Goal: Communication & Community: Answer question/provide support

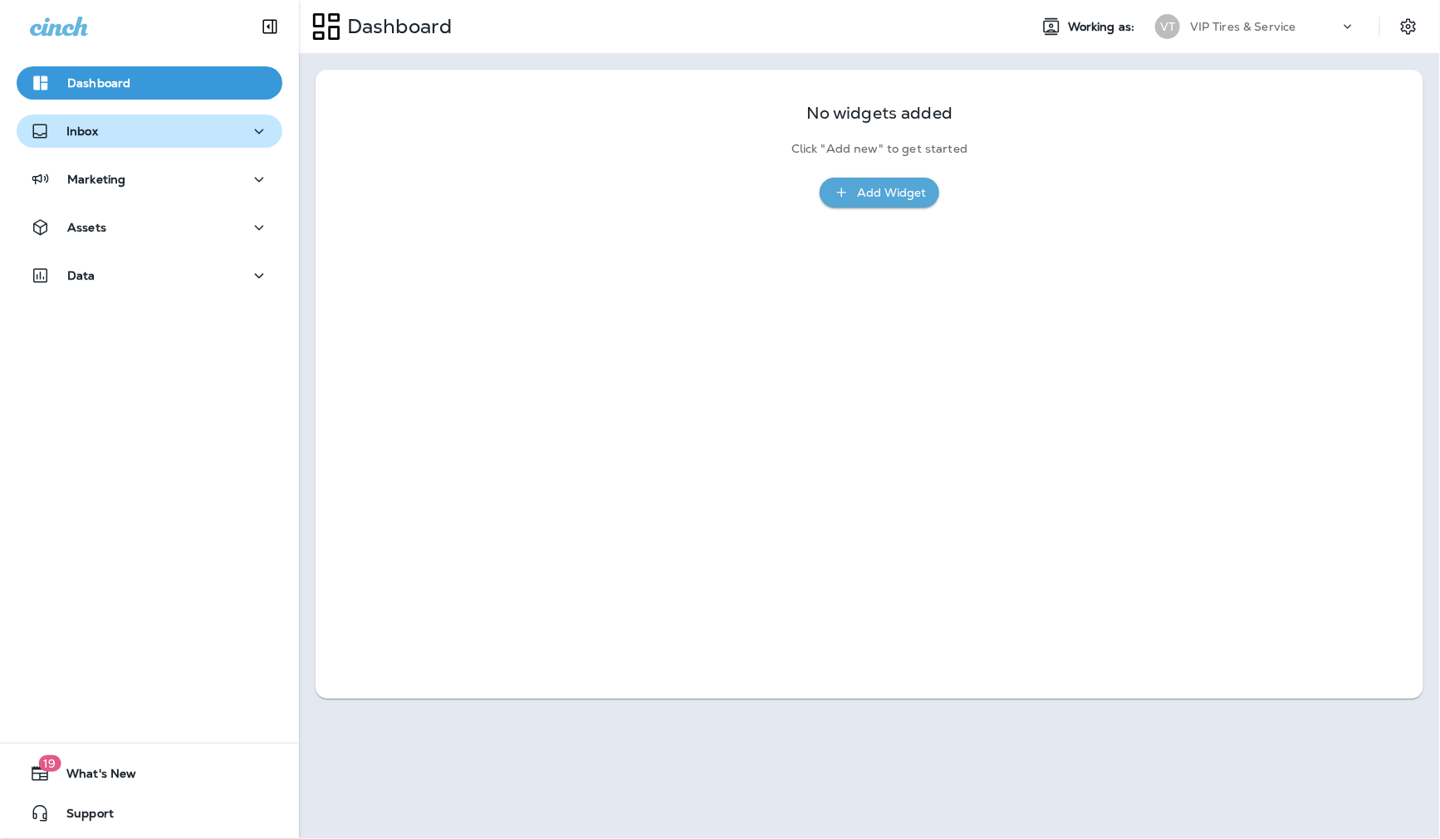
click at [102, 136] on div "Inbox" at bounding box center [149, 131] width 239 height 21
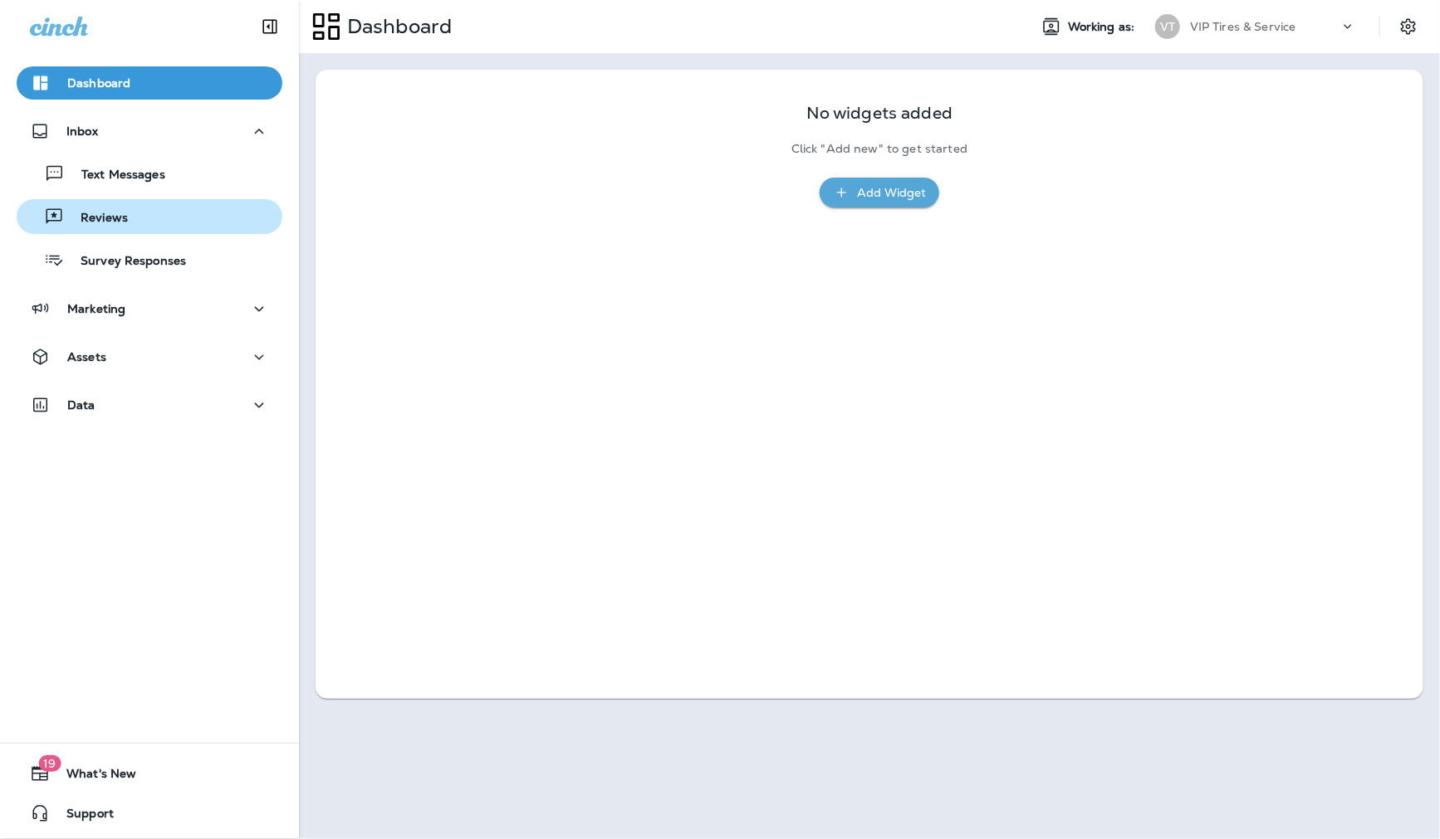
click at [123, 217] on p "Reviews" at bounding box center [96, 219] width 64 height 16
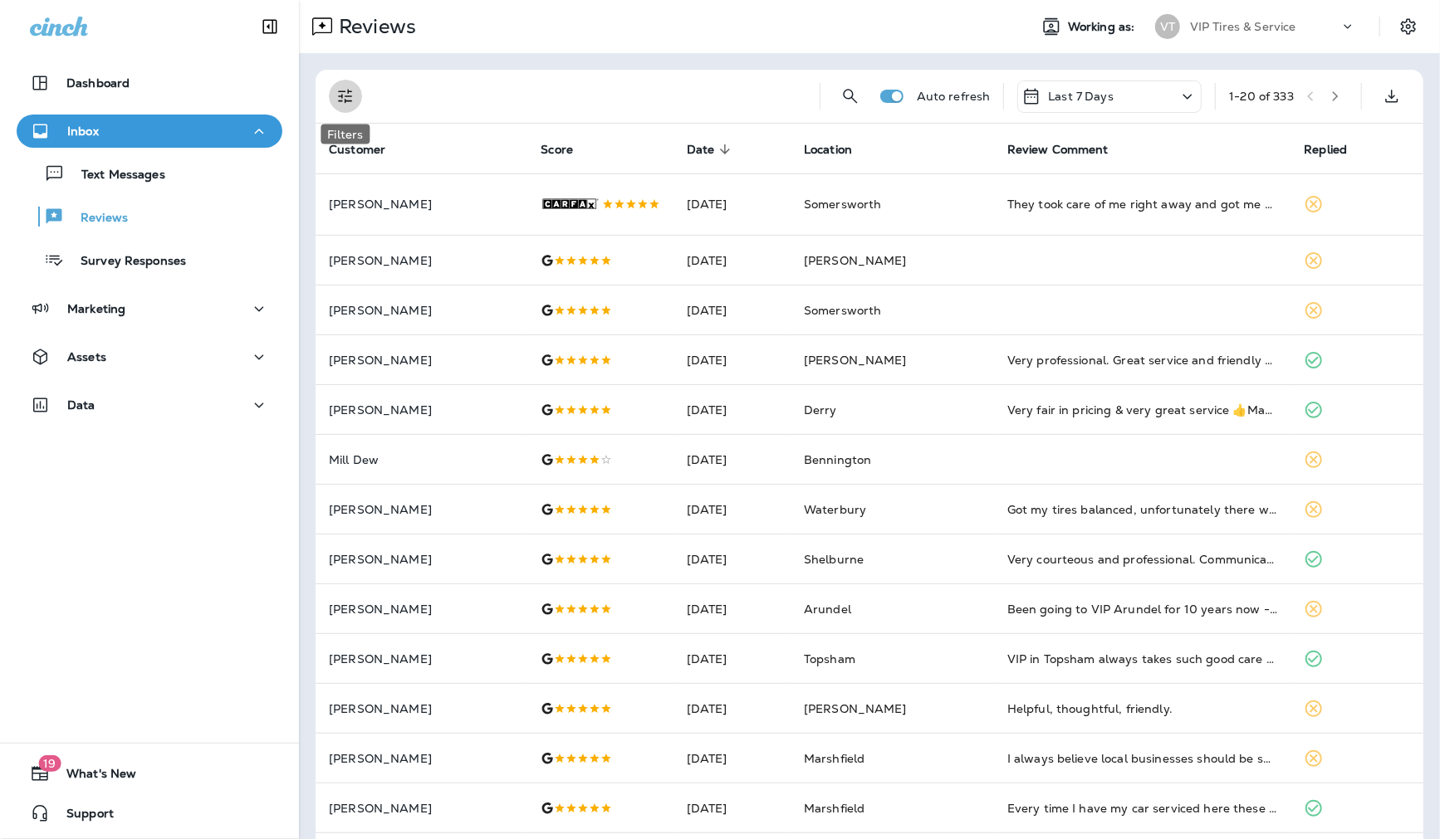
click at [351, 93] on icon "Filters" at bounding box center [345, 96] width 20 height 20
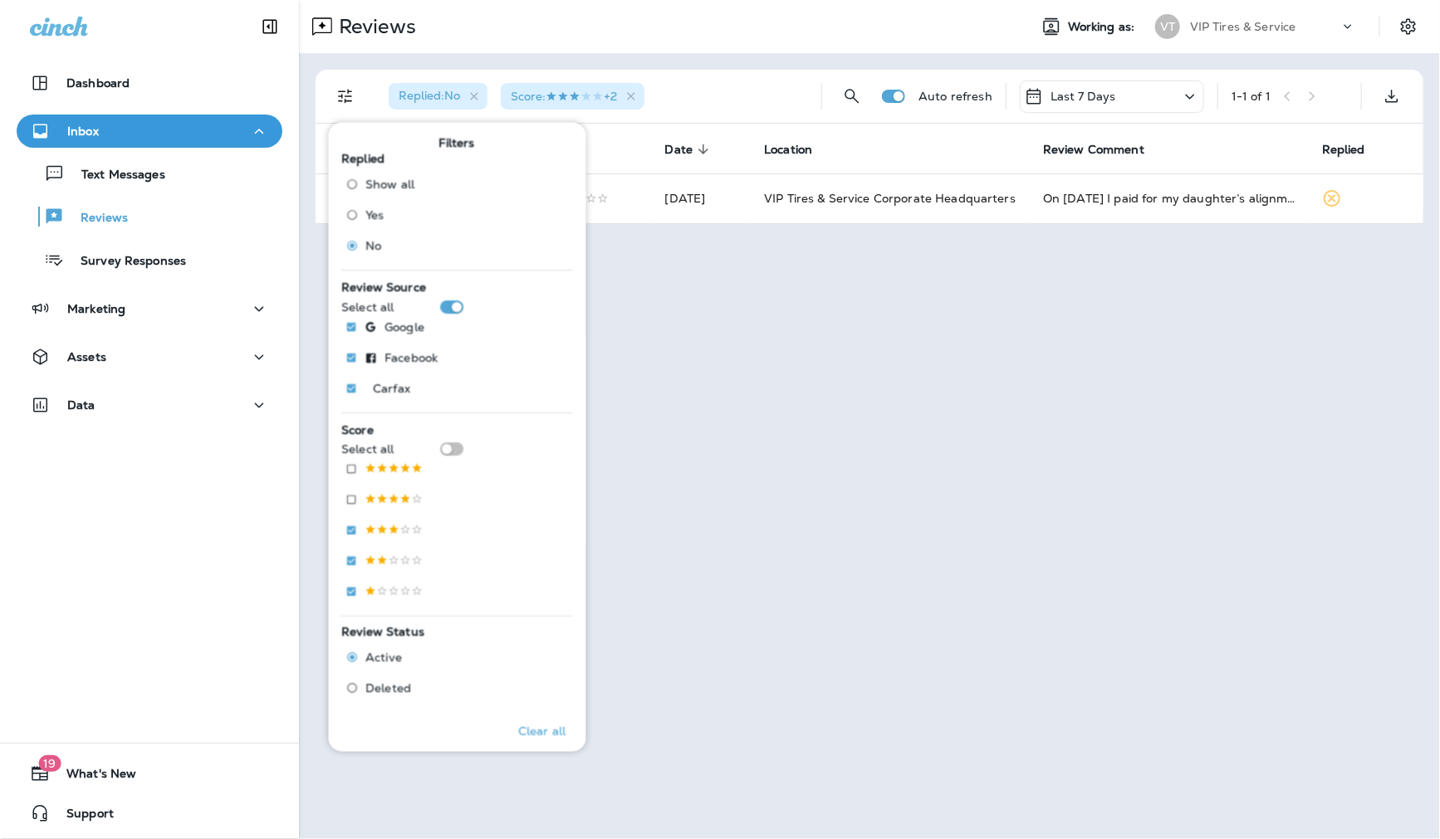
click at [692, 70] on div "Replied : No Score : +2" at bounding box center [591, 96] width 433 height 53
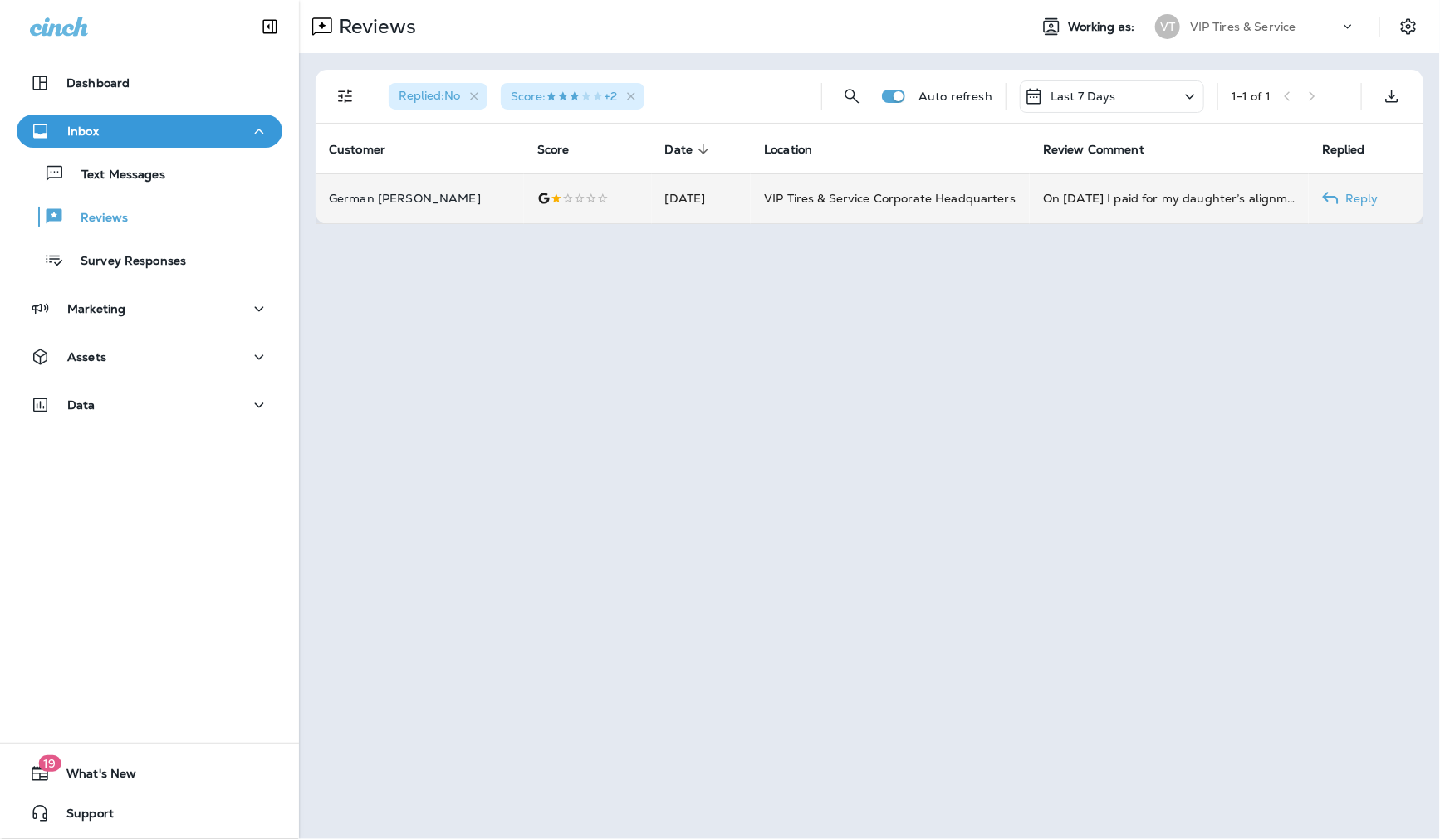
click at [369, 186] on td "German [PERSON_NAME]" at bounding box center [420, 199] width 208 height 50
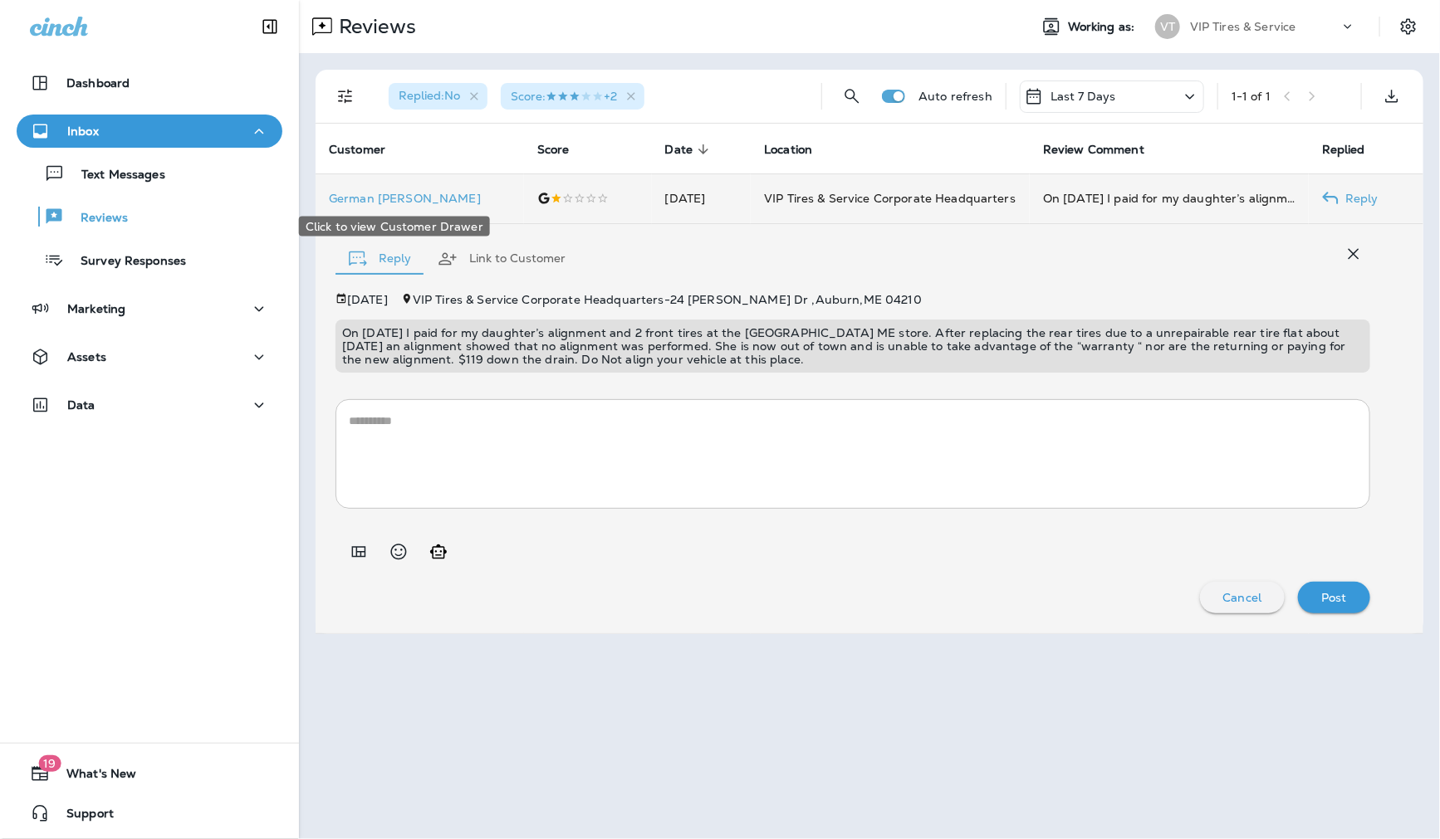
click at [346, 200] on p "German [PERSON_NAME]" at bounding box center [420, 198] width 182 height 13
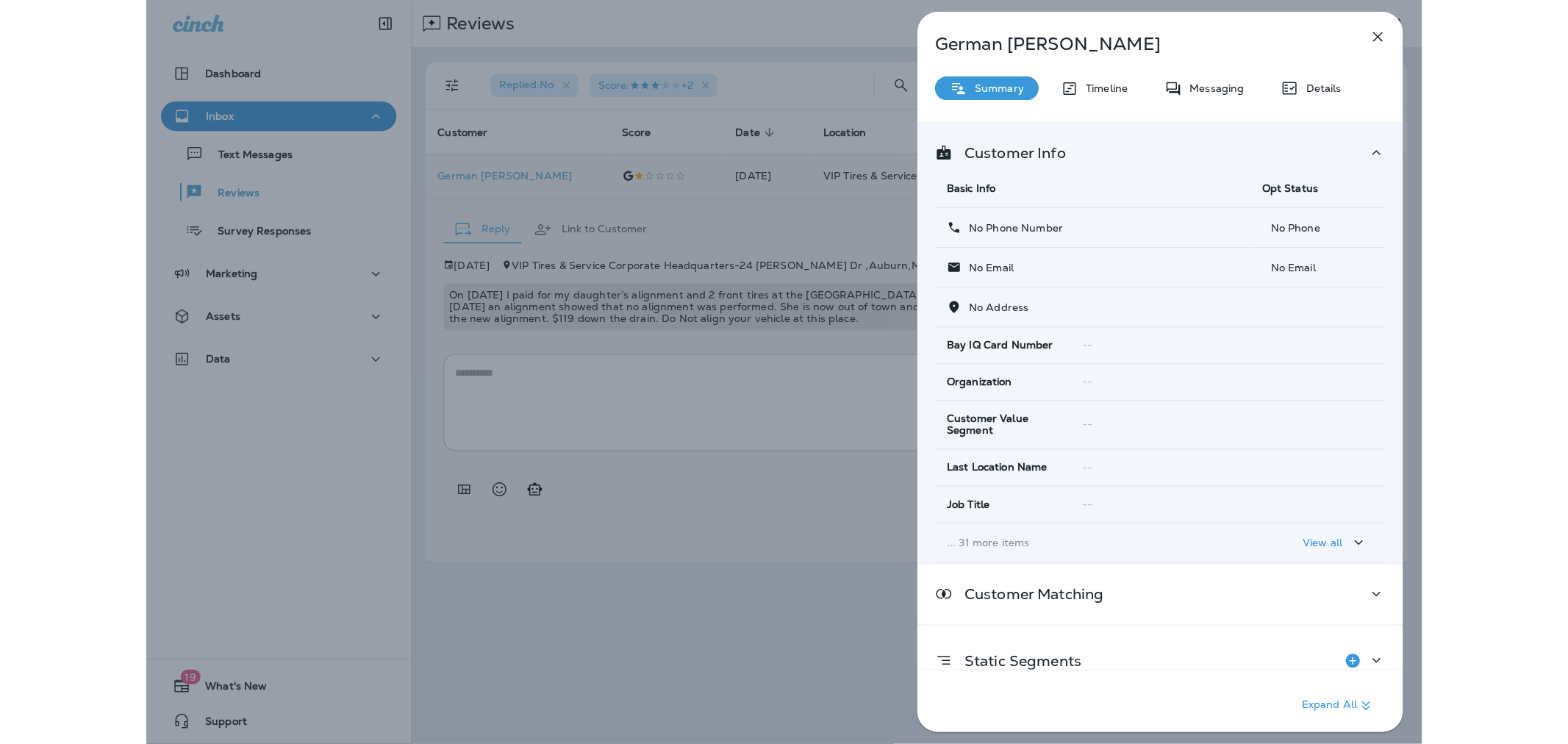
scroll to position [27, 0]
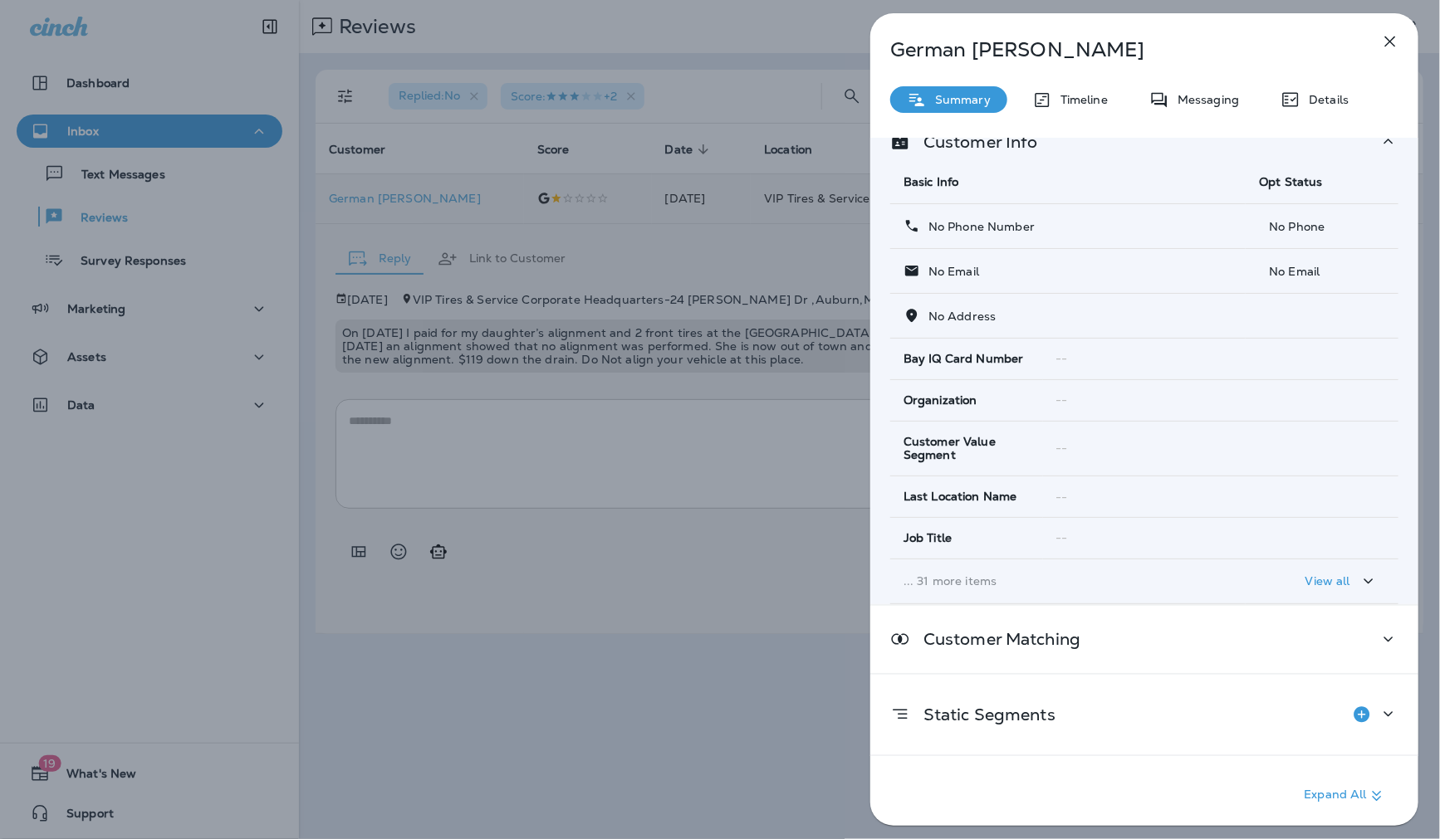
click at [578, 448] on div "German [PERSON_NAME] Summary Timeline Messaging Details Customer Info Basic Inf…" at bounding box center [720, 419] width 1440 height 839
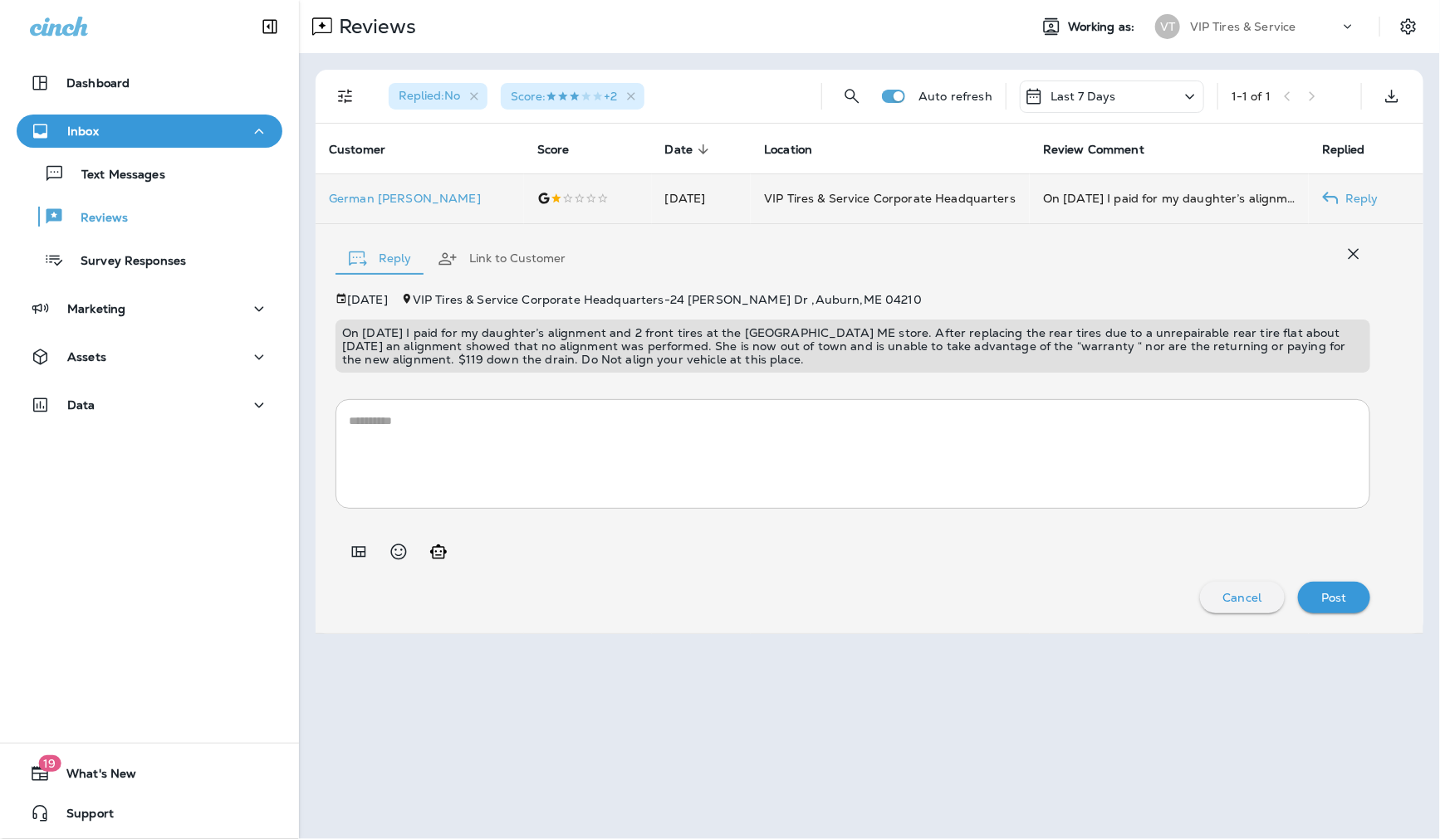
drag, startPoint x: 740, startPoint y: 355, endPoint x: 337, endPoint y: 324, distance: 403.9
click at [337, 324] on div "On [DATE] I paid for my daughter’s alignment and 2 front tires at the [GEOGRAPH…" at bounding box center [852, 346] width 1035 height 53
copy p "On [DATE] I paid for my daughter’s alignment and 2 front tires at the [GEOGRAPH…"
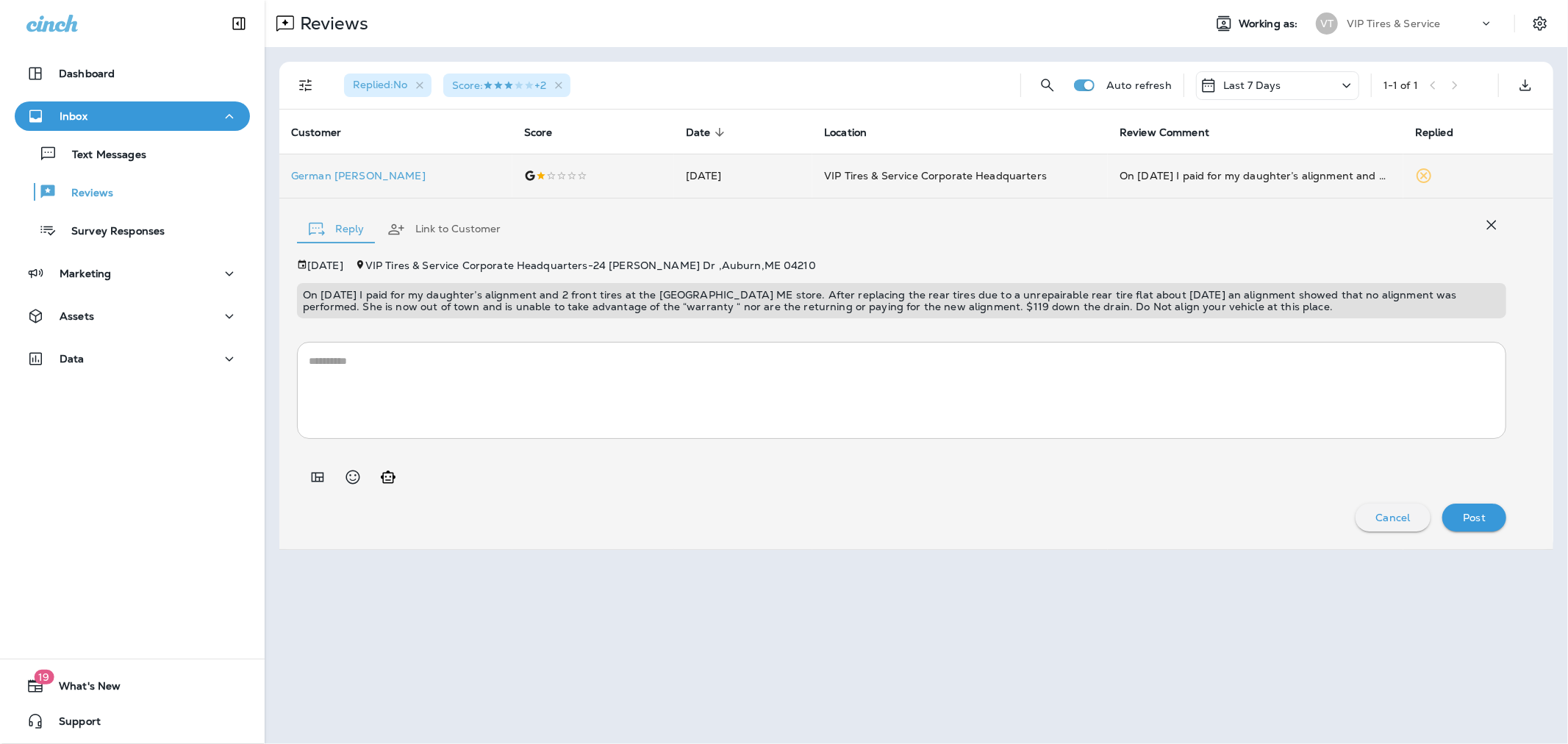
click at [725, 319] on div "[DATE] VIP Tires & Service Corporate Headquarters - [STREET_ADDRESS][PERSON_NAM…" at bounding box center [901, 395] width 1209 height 272
drag, startPoint x: 1252, startPoint y: 312, endPoint x: 300, endPoint y: 283, distance: 952.4
click at [300, 283] on div "On [DATE] I paid for my daughter’s alignment and 2 front tires at the [GEOGRAPH…" at bounding box center [901, 301] width 1209 height 35
copy p "On [DATE] I paid for my daughter’s alignment and 2 front tires at the [GEOGRAPH…"
drag, startPoint x: 855, startPoint y: 317, endPoint x: 837, endPoint y: 320, distance: 18.2
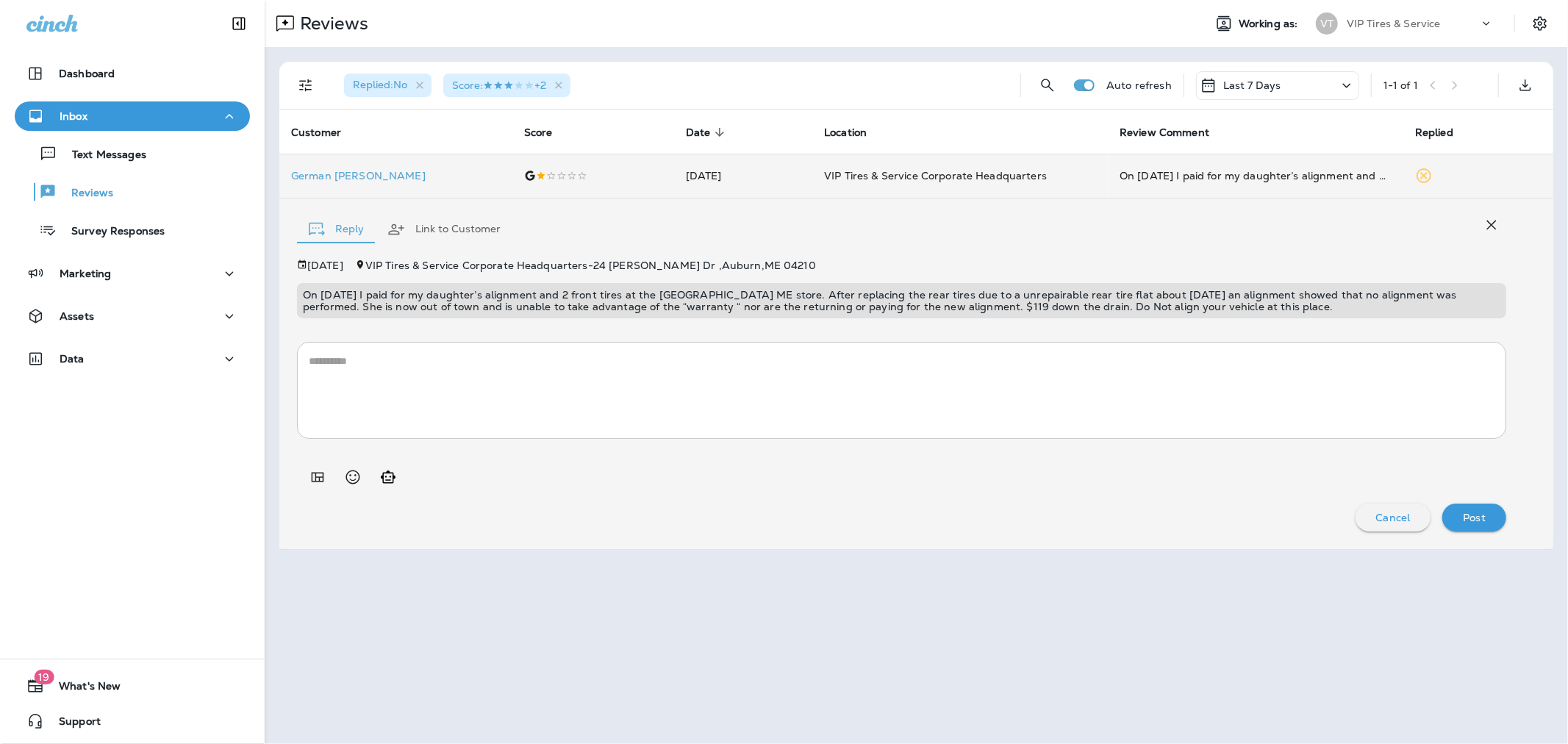
click at [855, 317] on div "On [DATE] I paid for my daughter’s alignment and 2 front tires at the [GEOGRAPH…" at bounding box center [901, 301] width 1209 height 35
click at [443, 362] on textarea at bounding box center [901, 390] width 1186 height 74
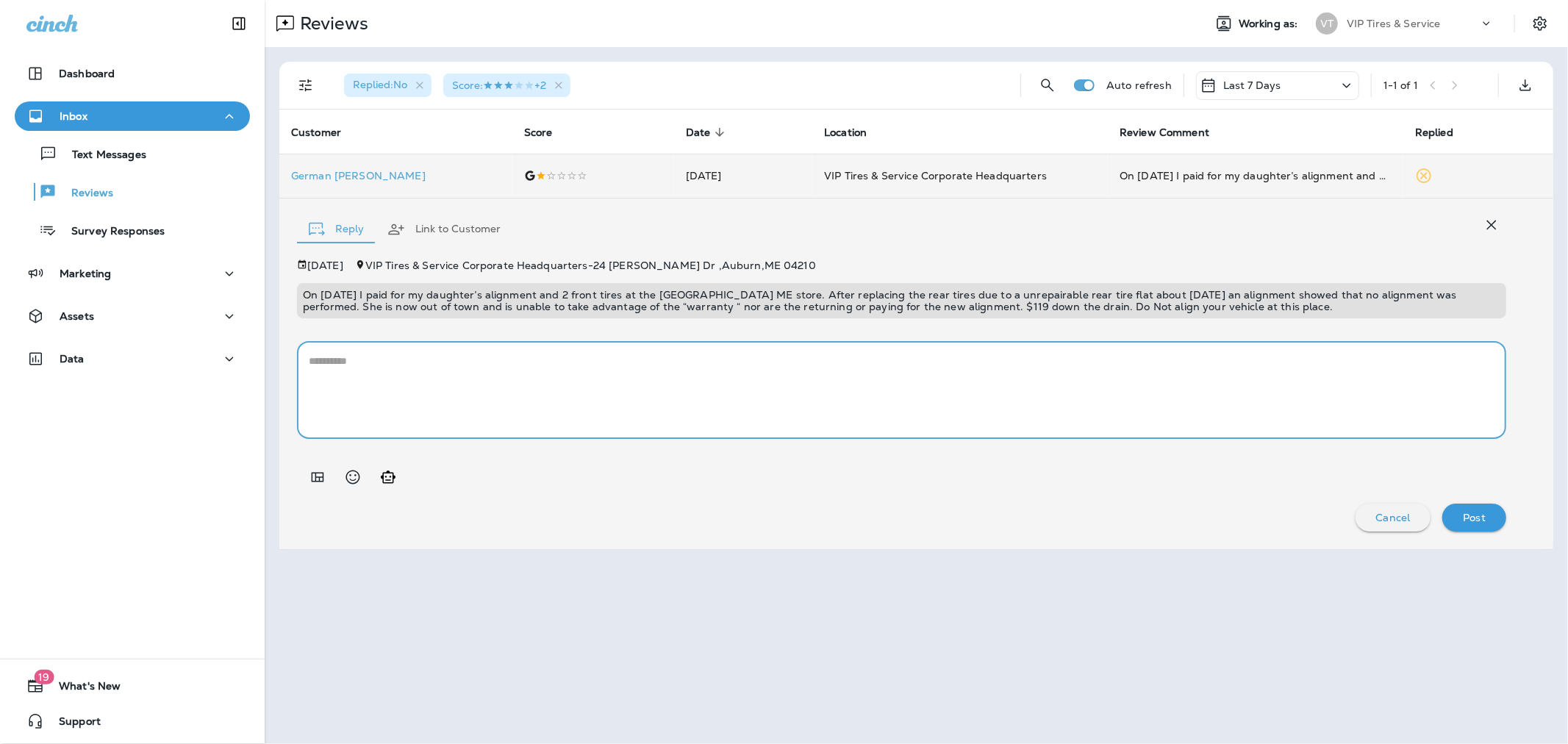
click at [313, 475] on icon "Add in a premade template" at bounding box center [318, 477] width 18 height 18
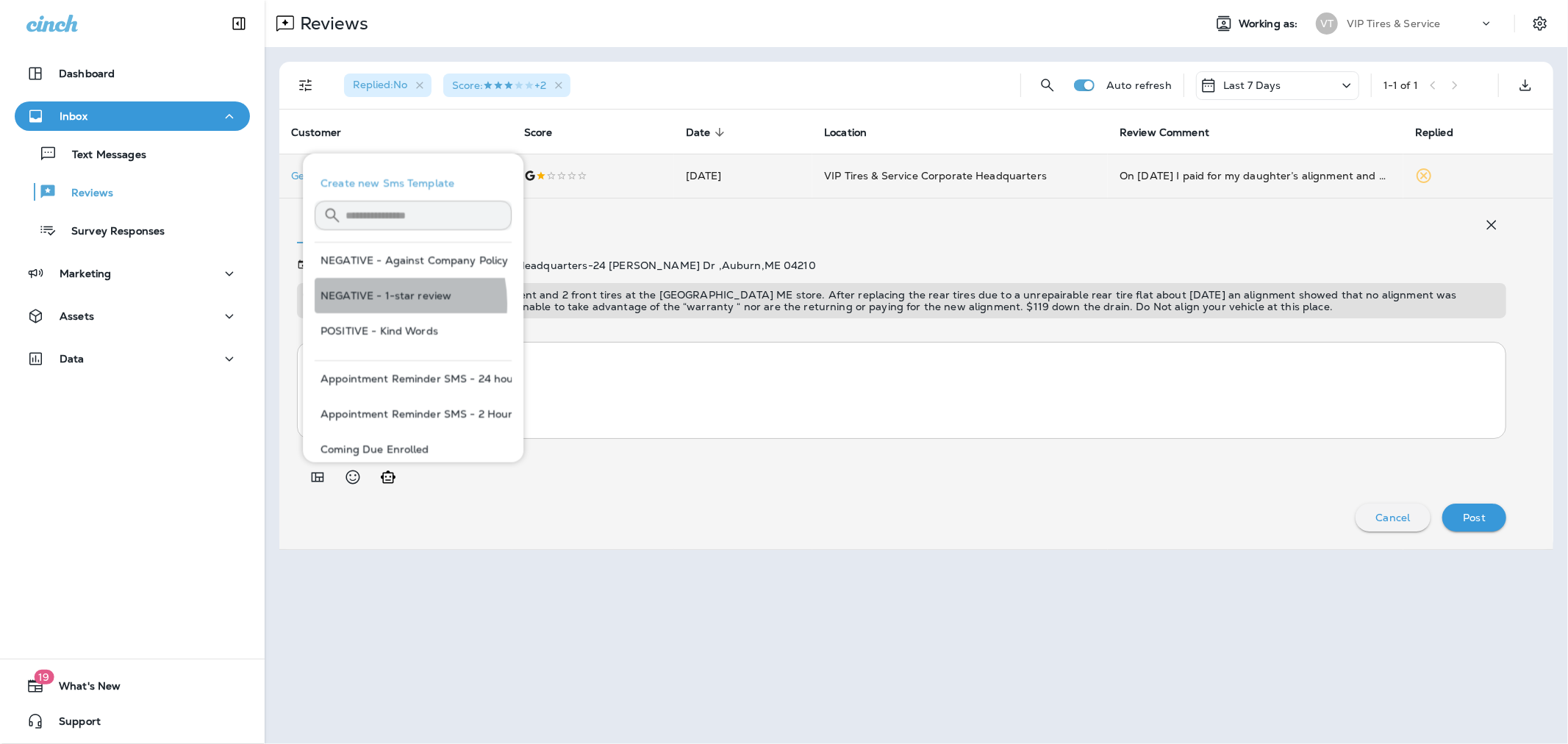
click at [372, 304] on button "NEGATIVE - 1-star review" at bounding box center [413, 296] width 197 height 35
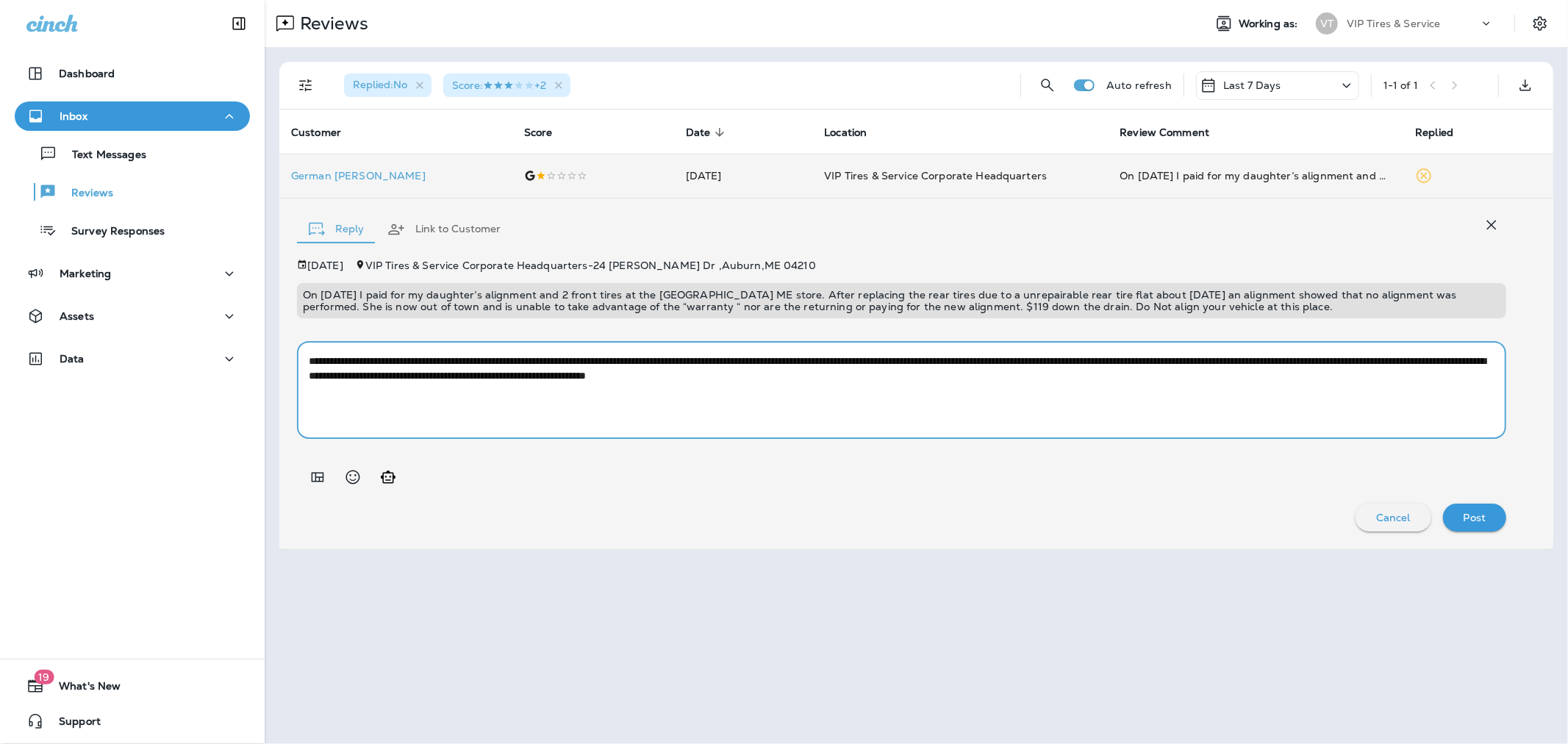
drag, startPoint x: 489, startPoint y: 377, endPoint x: 452, endPoint y: 374, distance: 37.1
click at [452, 374] on textarea "**********" at bounding box center [901, 390] width 1186 height 74
click at [643, 357] on textarea "**********" at bounding box center [901, 390] width 1186 height 74
click at [651, 356] on textarea "**********" at bounding box center [901, 390] width 1186 height 74
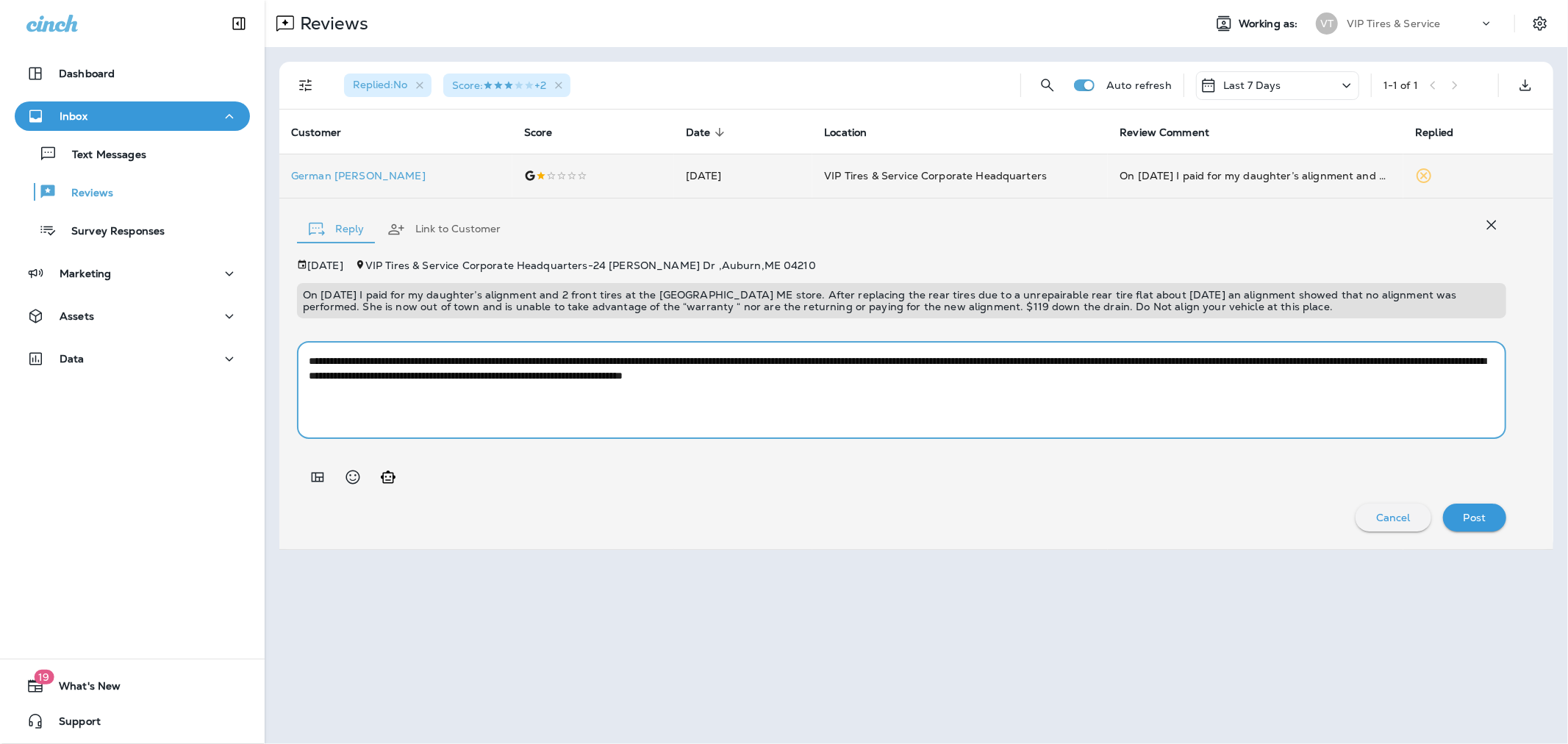
drag, startPoint x: 1026, startPoint y: 360, endPoint x: 775, endPoint y: 345, distance: 251.4
click at [775, 345] on div "**********" at bounding box center [901, 391] width 1209 height 97
click at [783, 360] on textarea "**********" at bounding box center [901, 390] width 1186 height 74
drag, startPoint x: 984, startPoint y: 354, endPoint x: 792, endPoint y: 345, distance: 192.2
click at [792, 345] on div "**********" at bounding box center [901, 391] width 1209 height 97
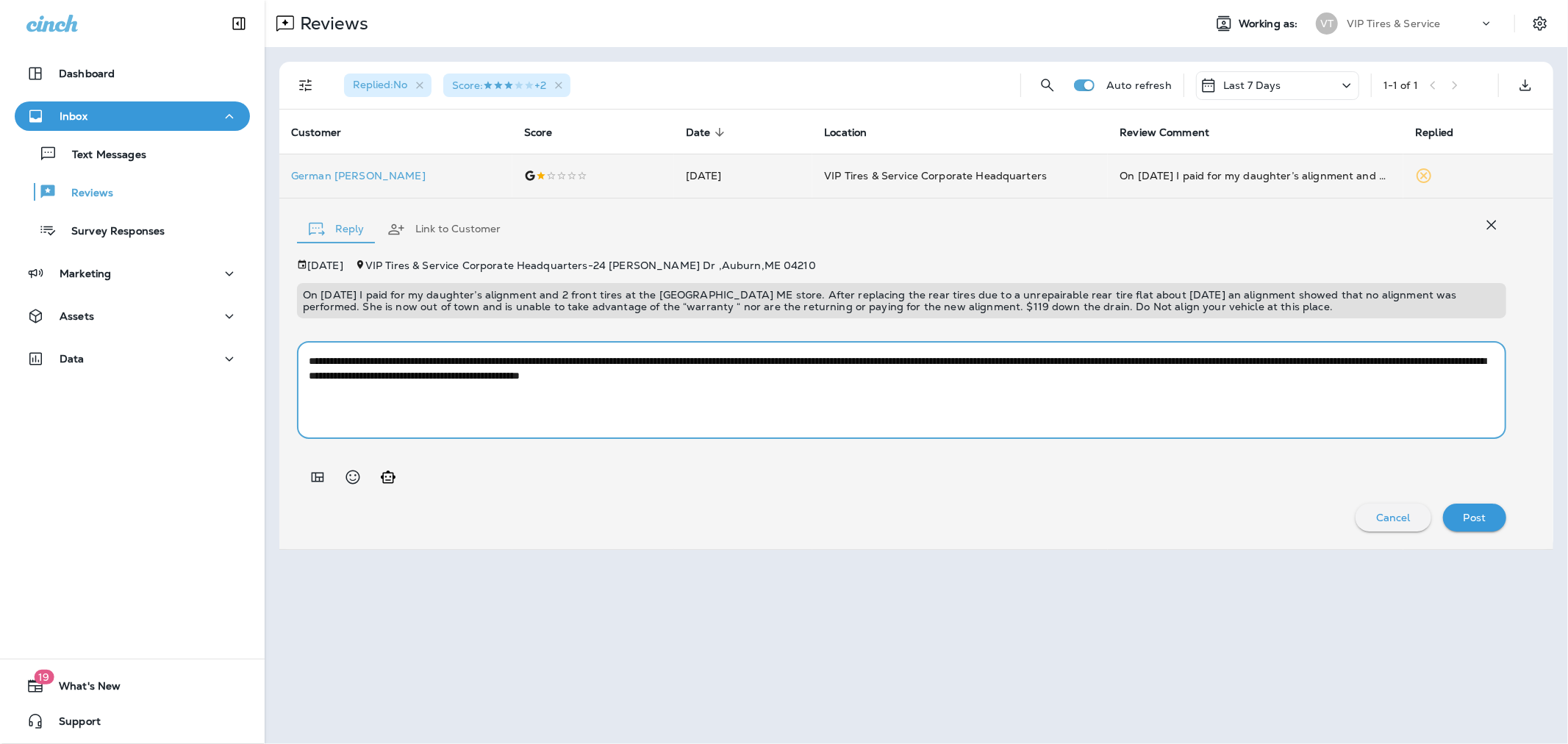
type textarea "**********"
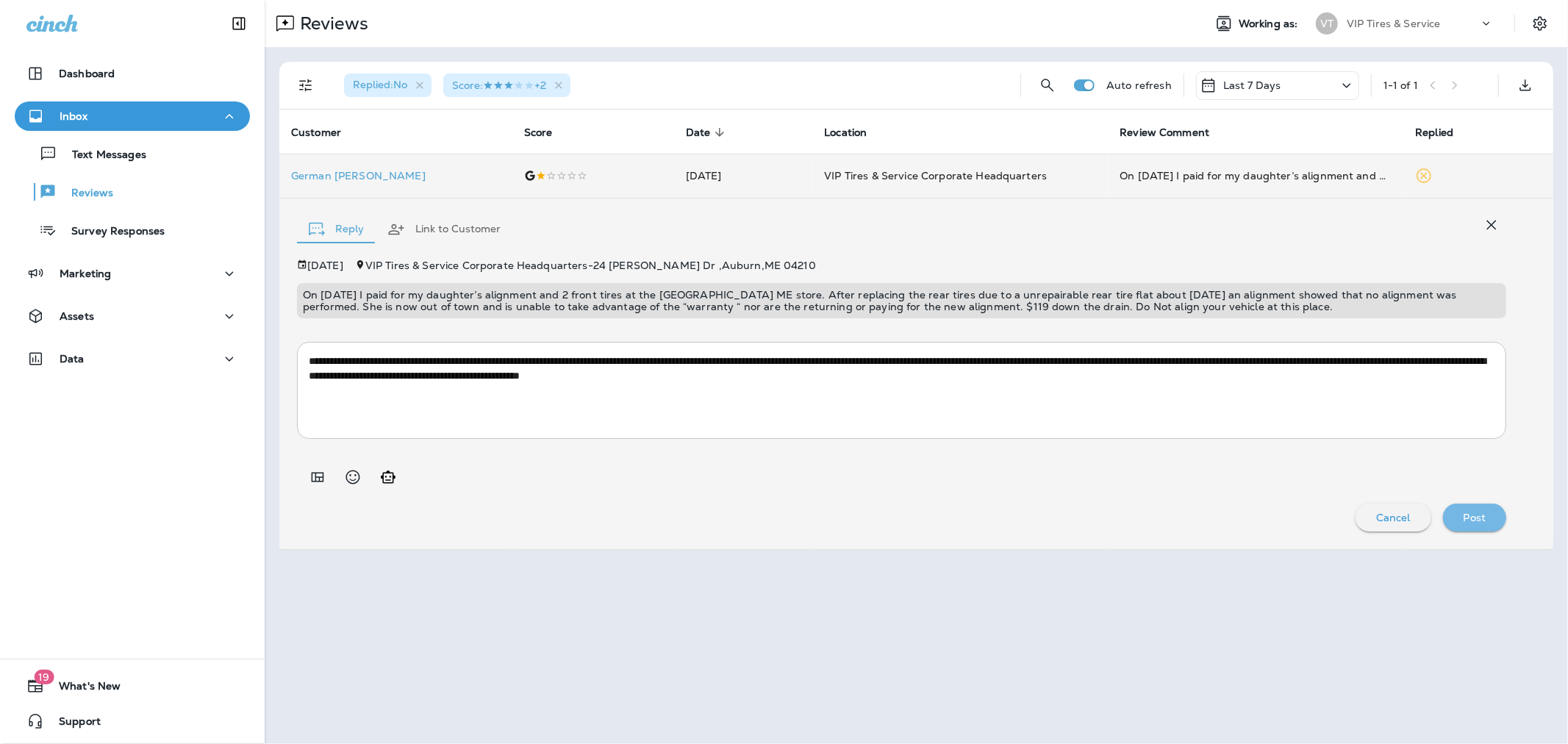
click at [1274, 512] on p "Post" at bounding box center [1475, 517] width 23 height 12
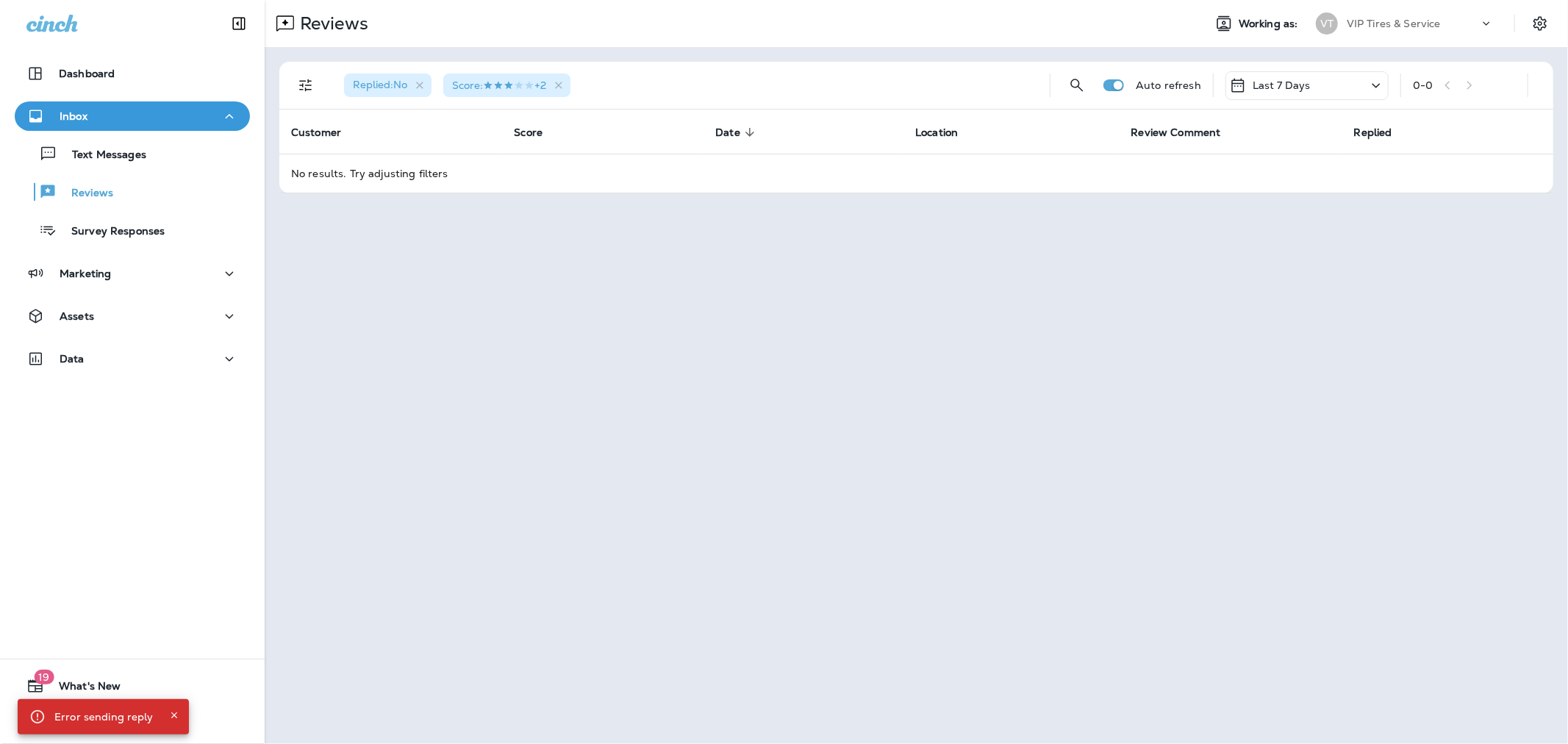
click at [394, 84] on span "Replied : No" at bounding box center [380, 84] width 54 height 13
click at [418, 87] on icon "button" at bounding box center [420, 86] width 12 height 12
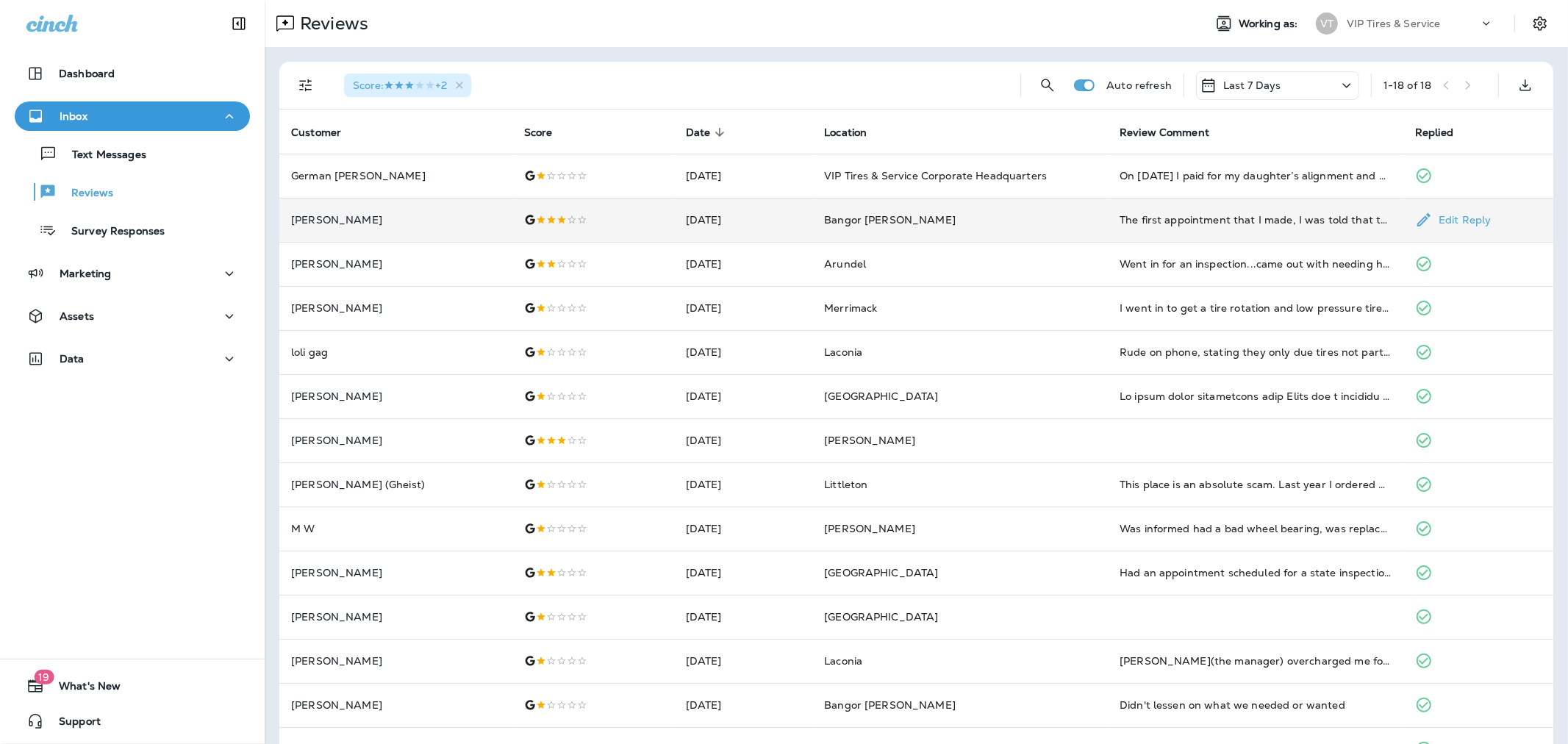
click at [383, 212] on td "[PERSON_NAME]" at bounding box center [396, 220] width 233 height 44
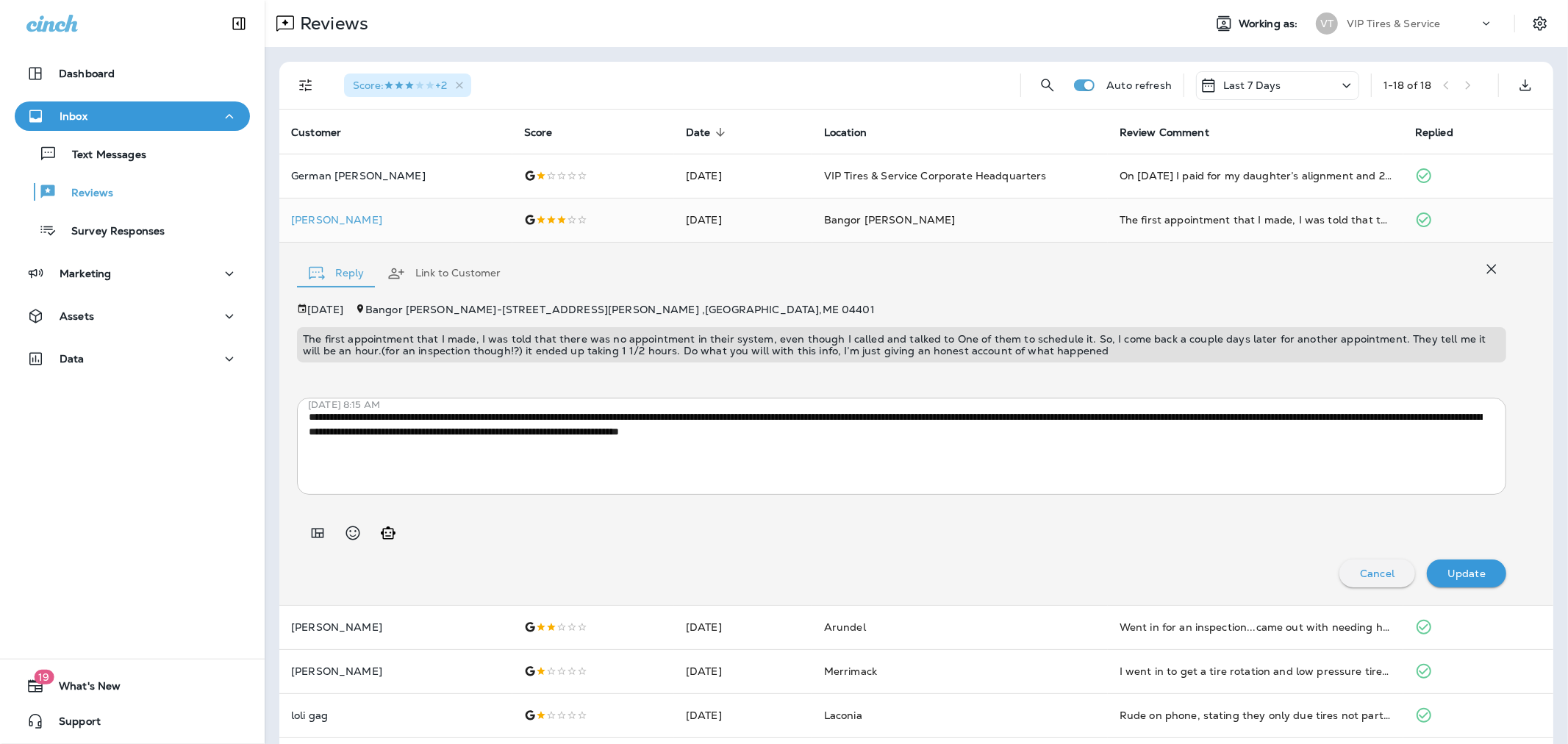
click at [1274, 270] on icon "button" at bounding box center [1492, 269] width 18 height 18
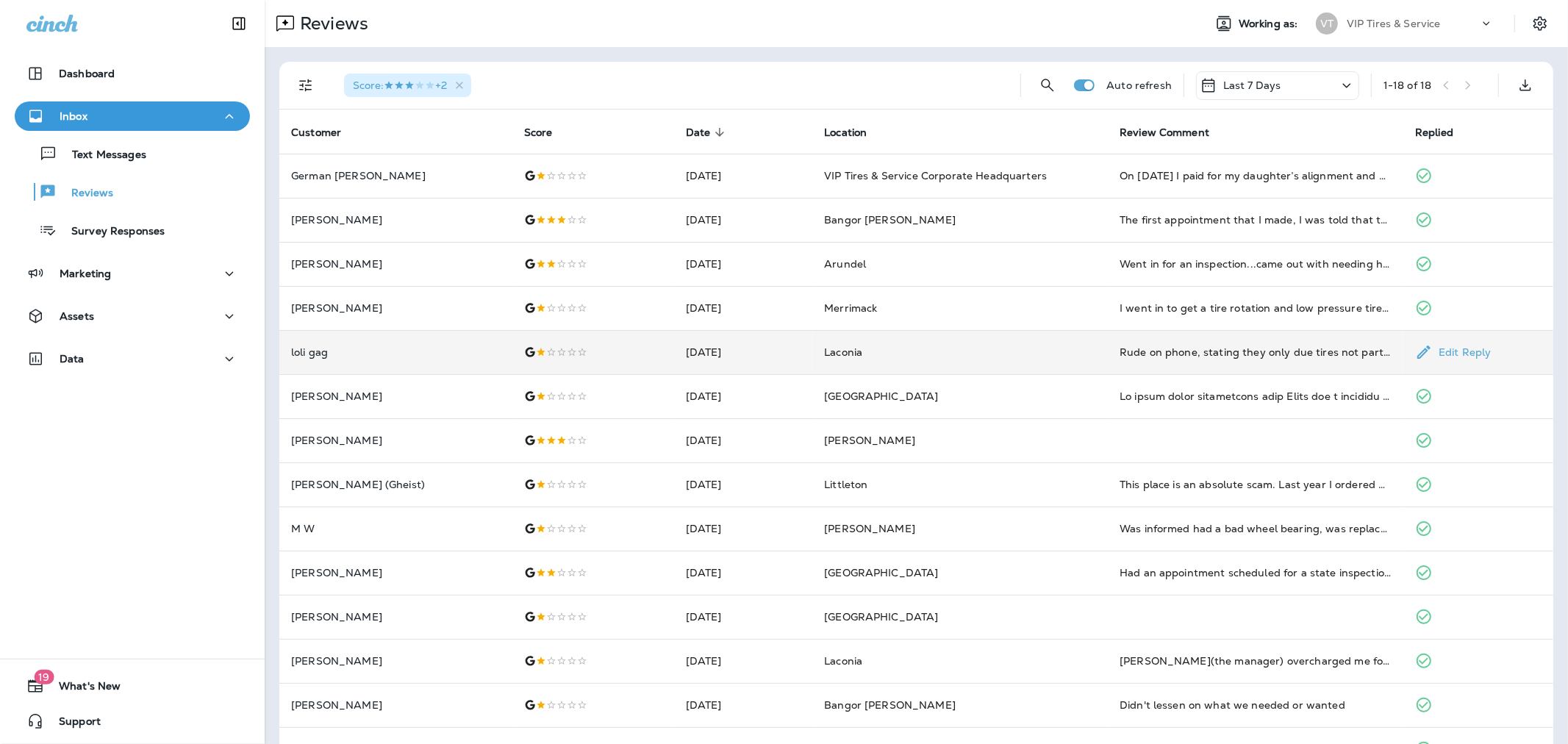
click at [375, 353] on p "loli gag" at bounding box center [396, 352] width 210 height 12
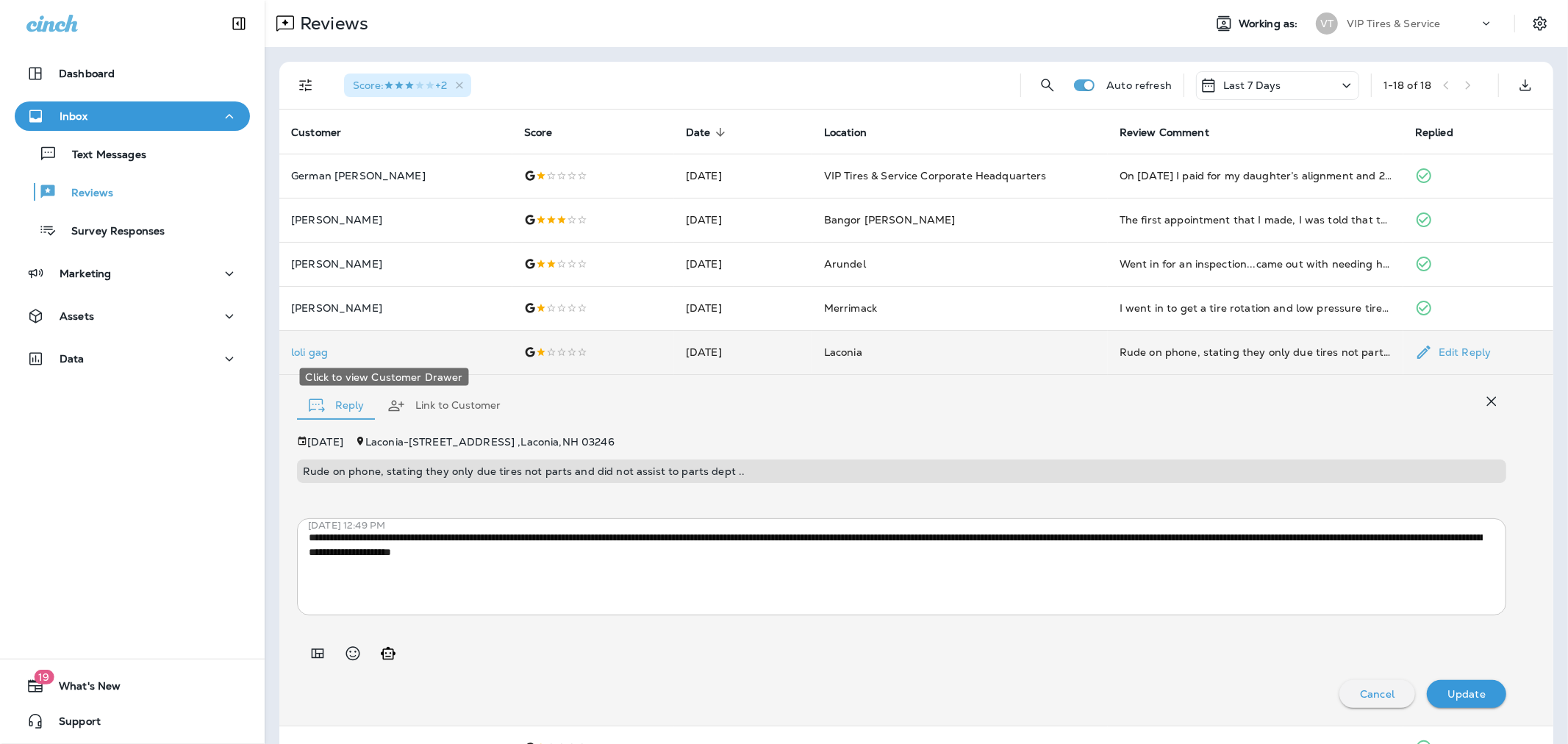
click at [375, 353] on p "loli gag" at bounding box center [396, 352] width 210 height 12
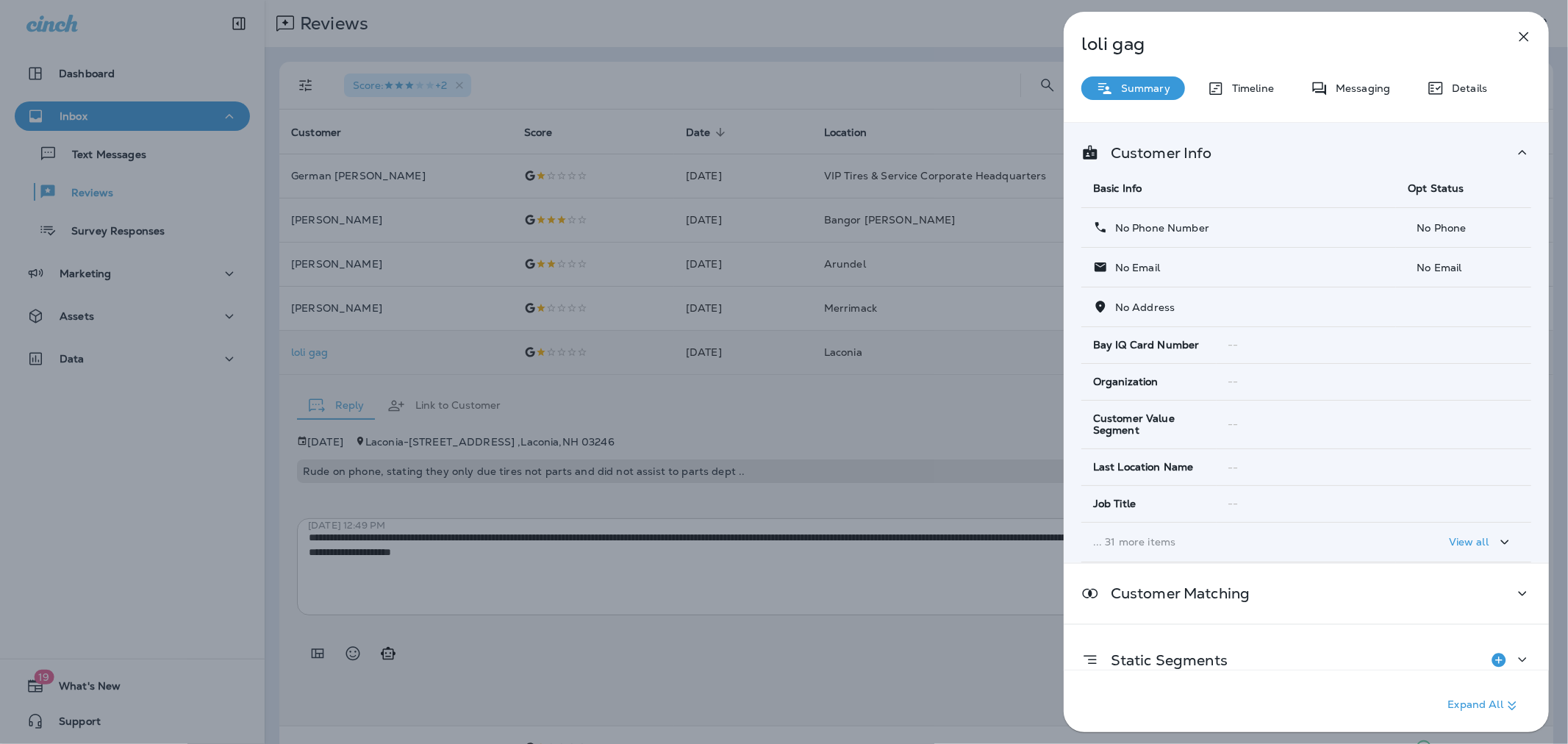
click at [1274, 33] on icon "button" at bounding box center [1524, 37] width 10 height 10
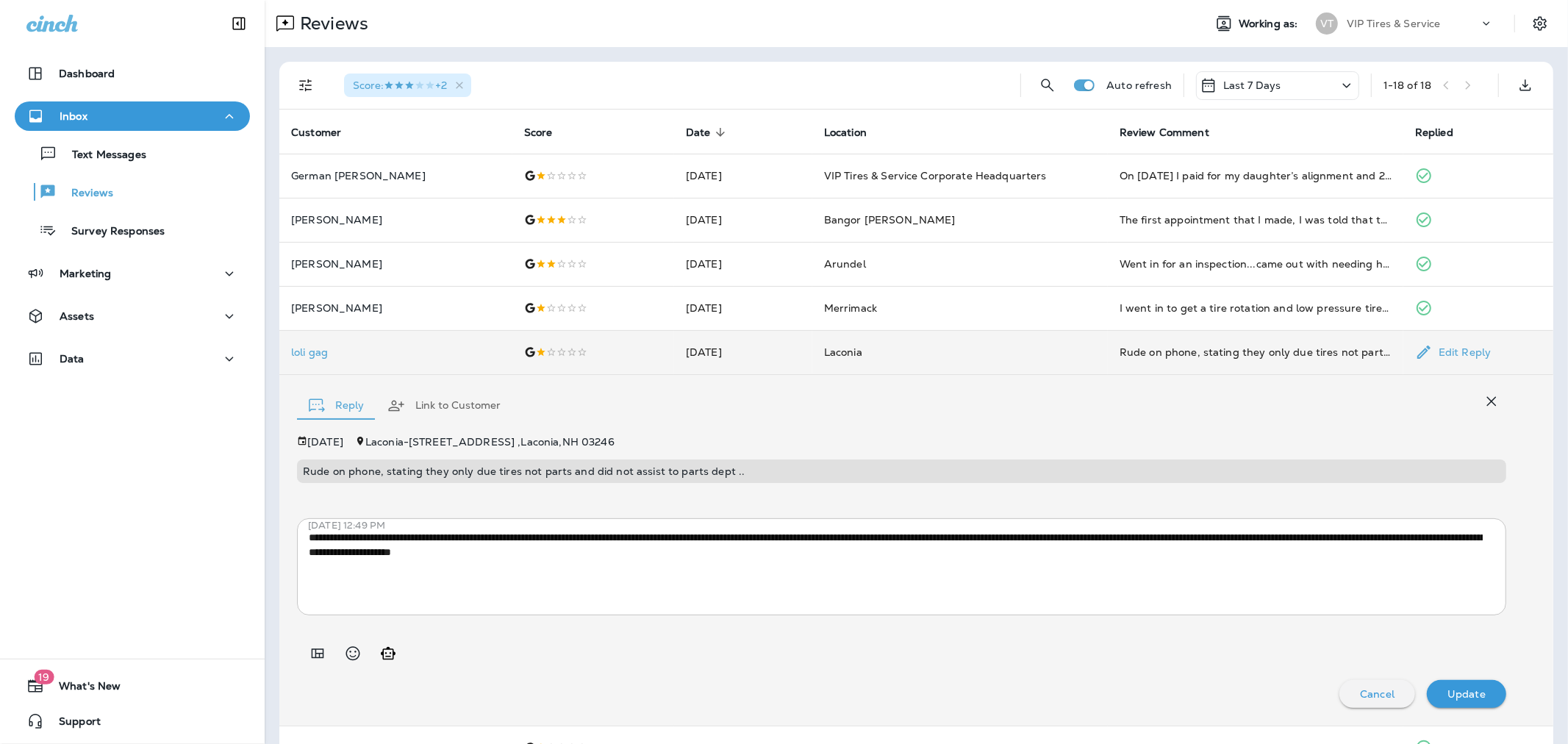
click at [1274, 407] on icon "button" at bounding box center [1492, 401] width 18 height 18
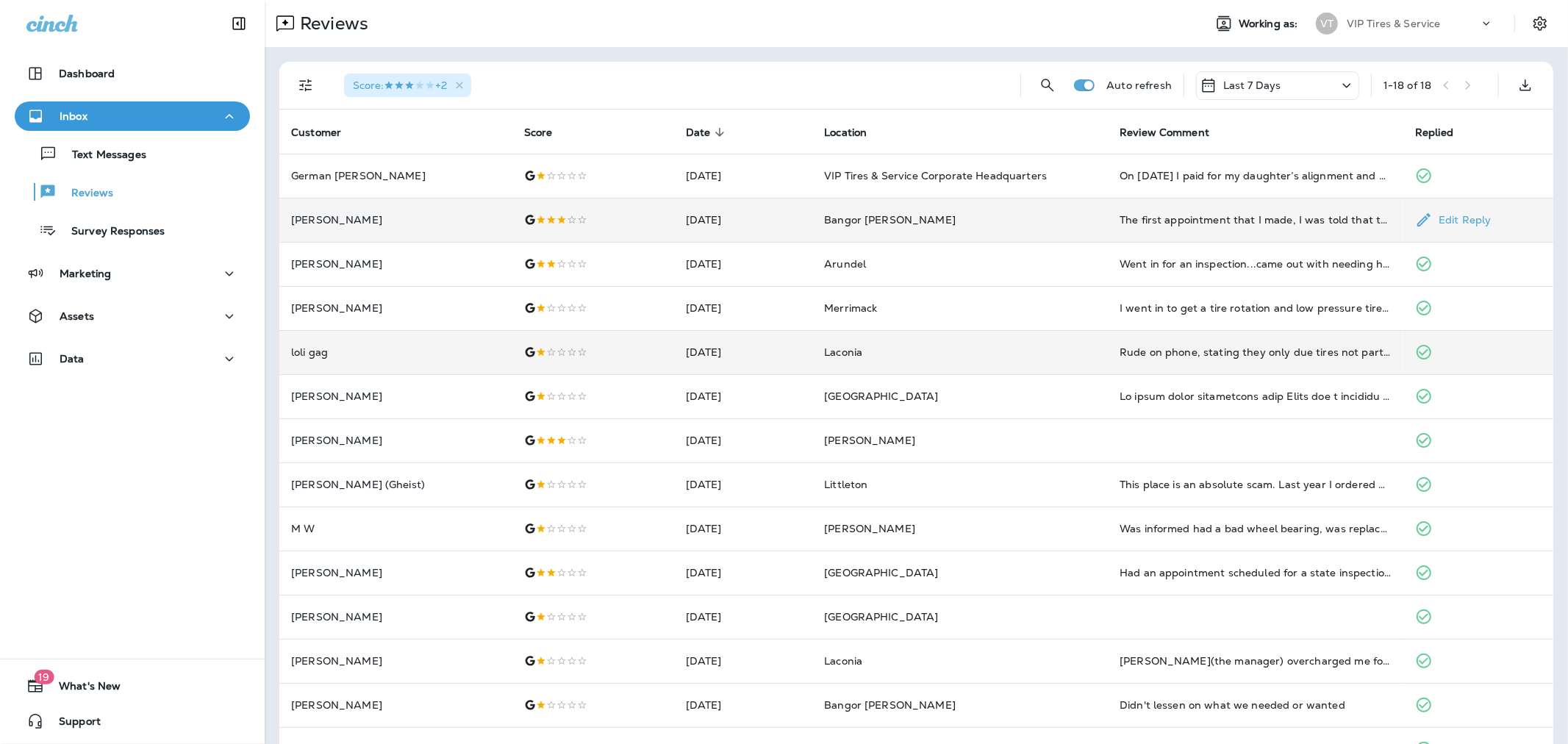
click at [430, 209] on td "[PERSON_NAME]" at bounding box center [396, 220] width 233 height 44
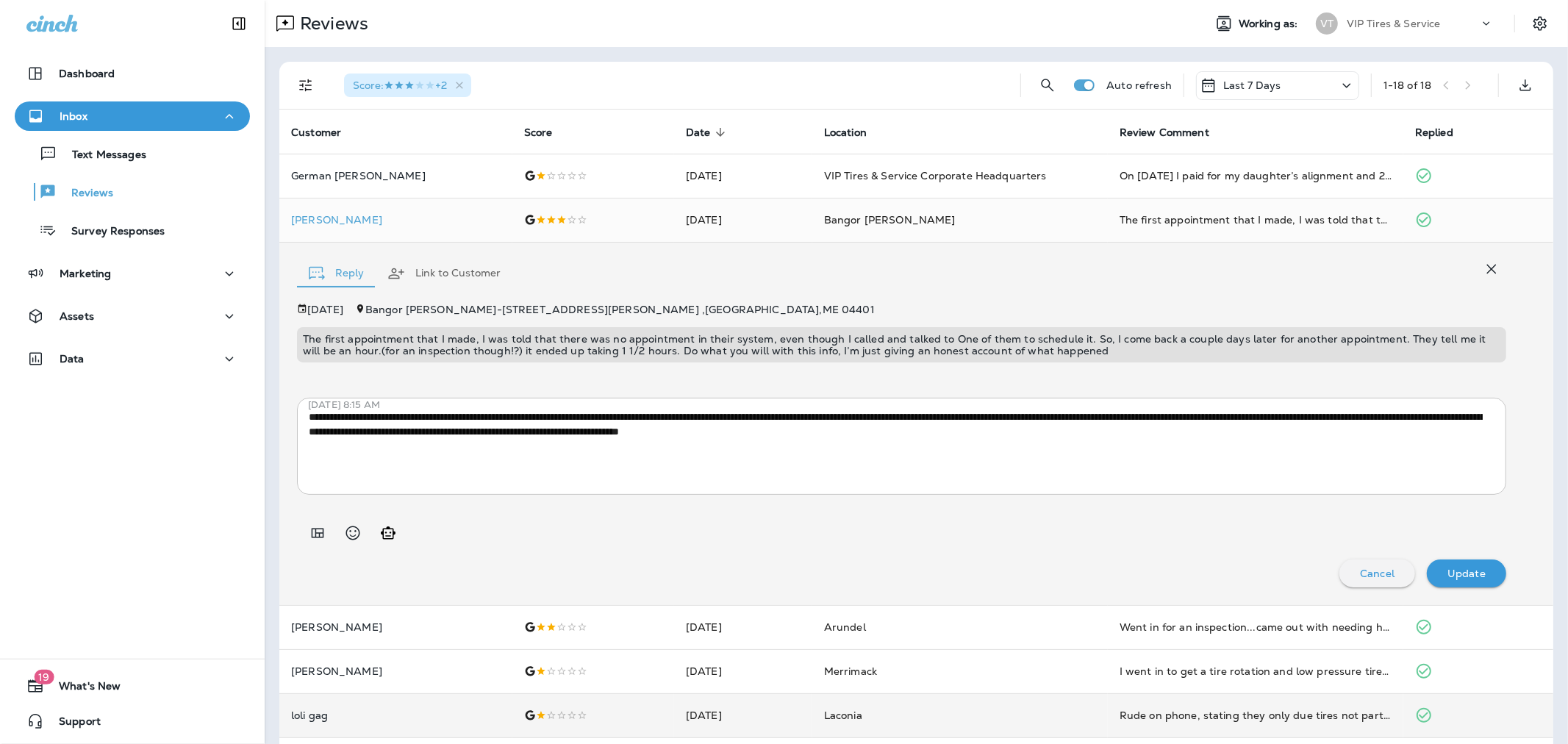
click at [1274, 267] on icon "button" at bounding box center [1492, 269] width 18 height 18
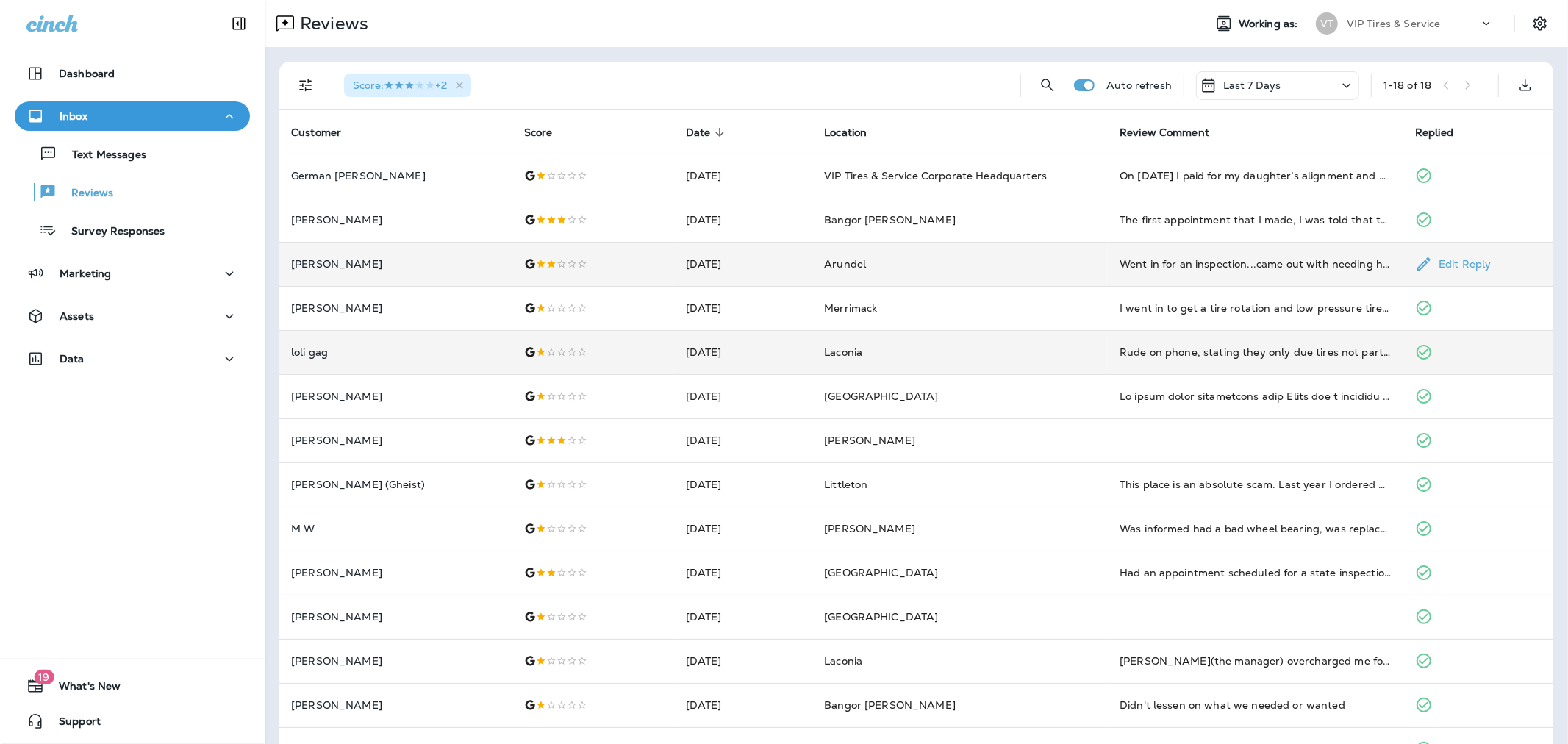
click at [345, 261] on p "[PERSON_NAME]" at bounding box center [396, 263] width 210 height 12
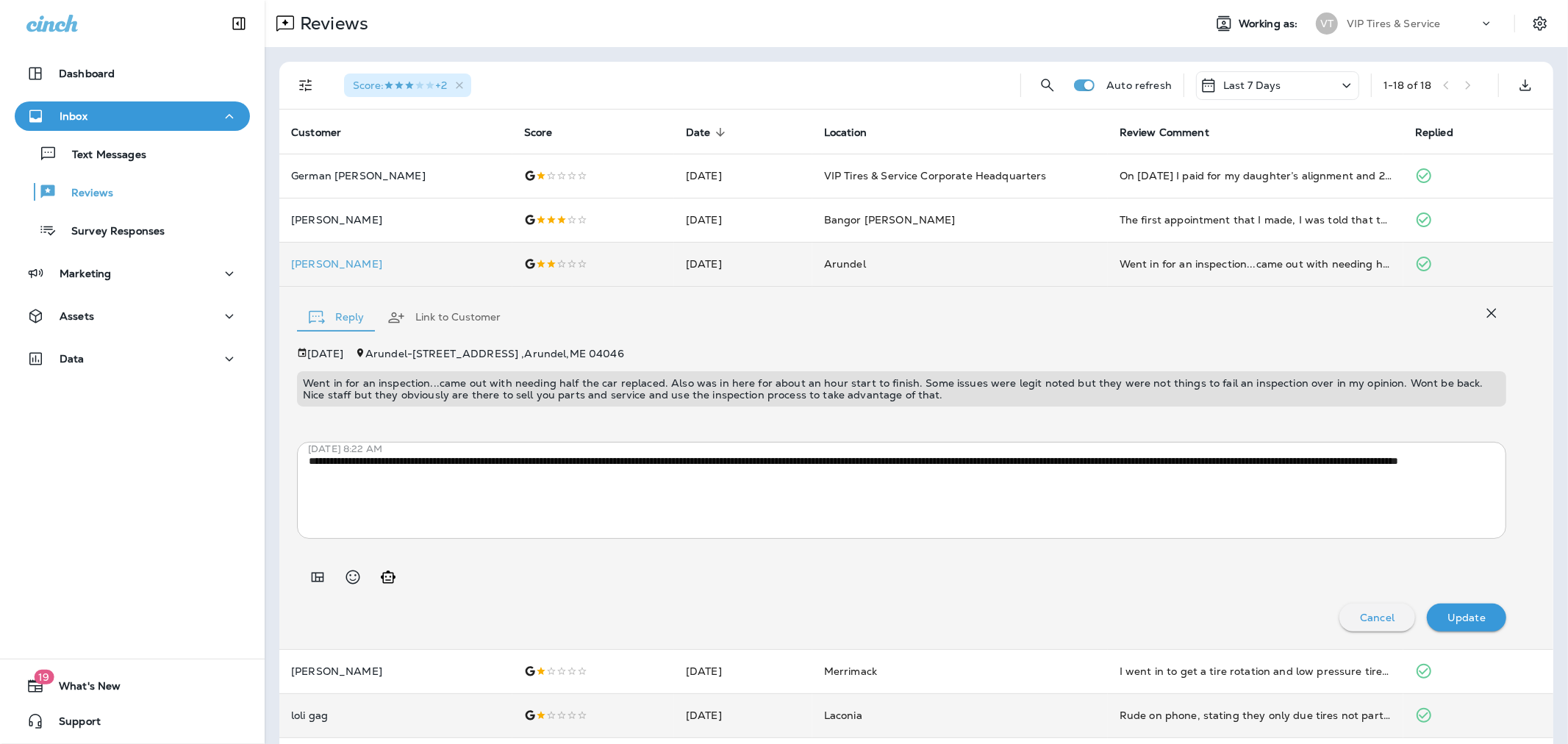
click at [1274, 309] on icon "button" at bounding box center [1492, 314] width 18 height 18
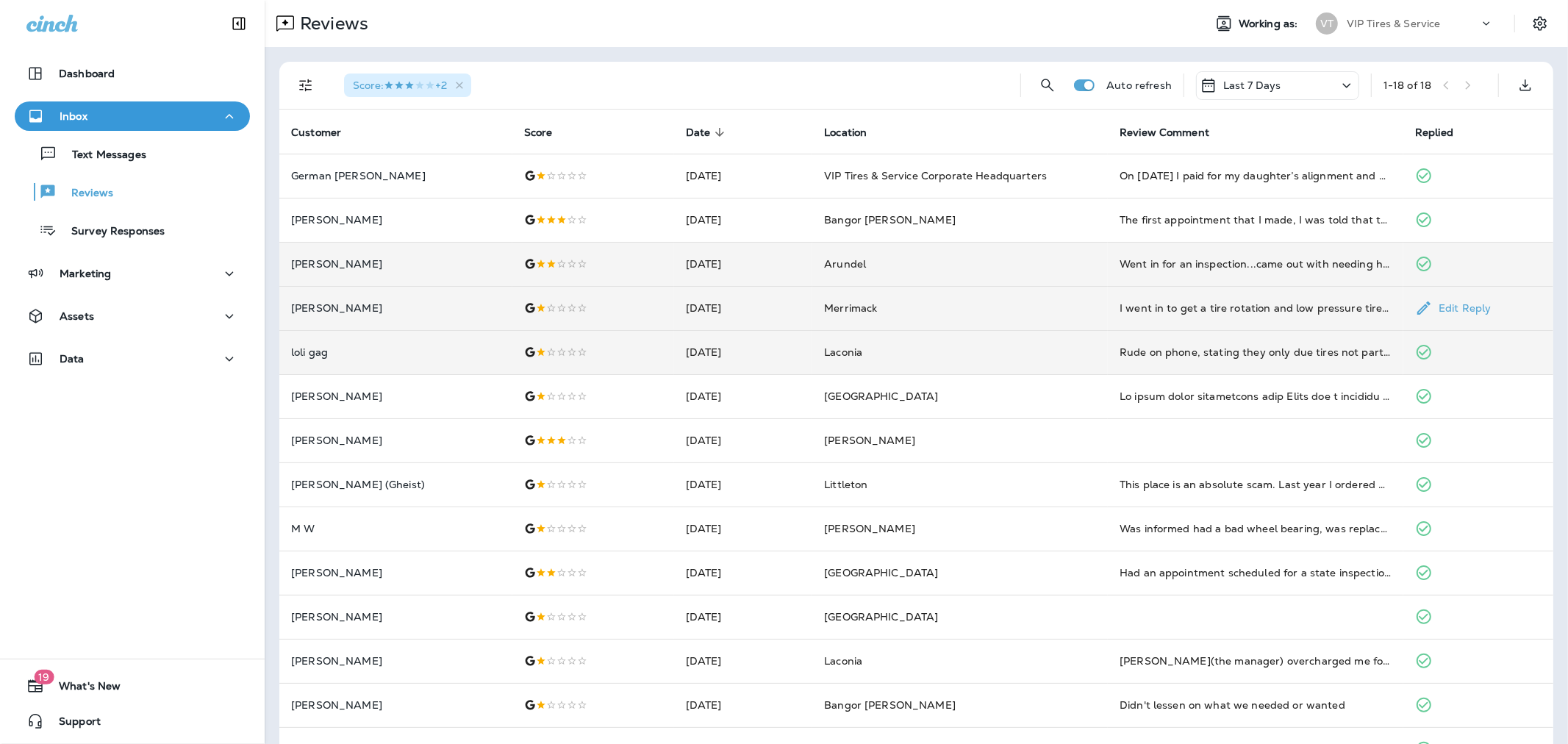
click at [422, 300] on td "[PERSON_NAME]" at bounding box center [396, 308] width 233 height 44
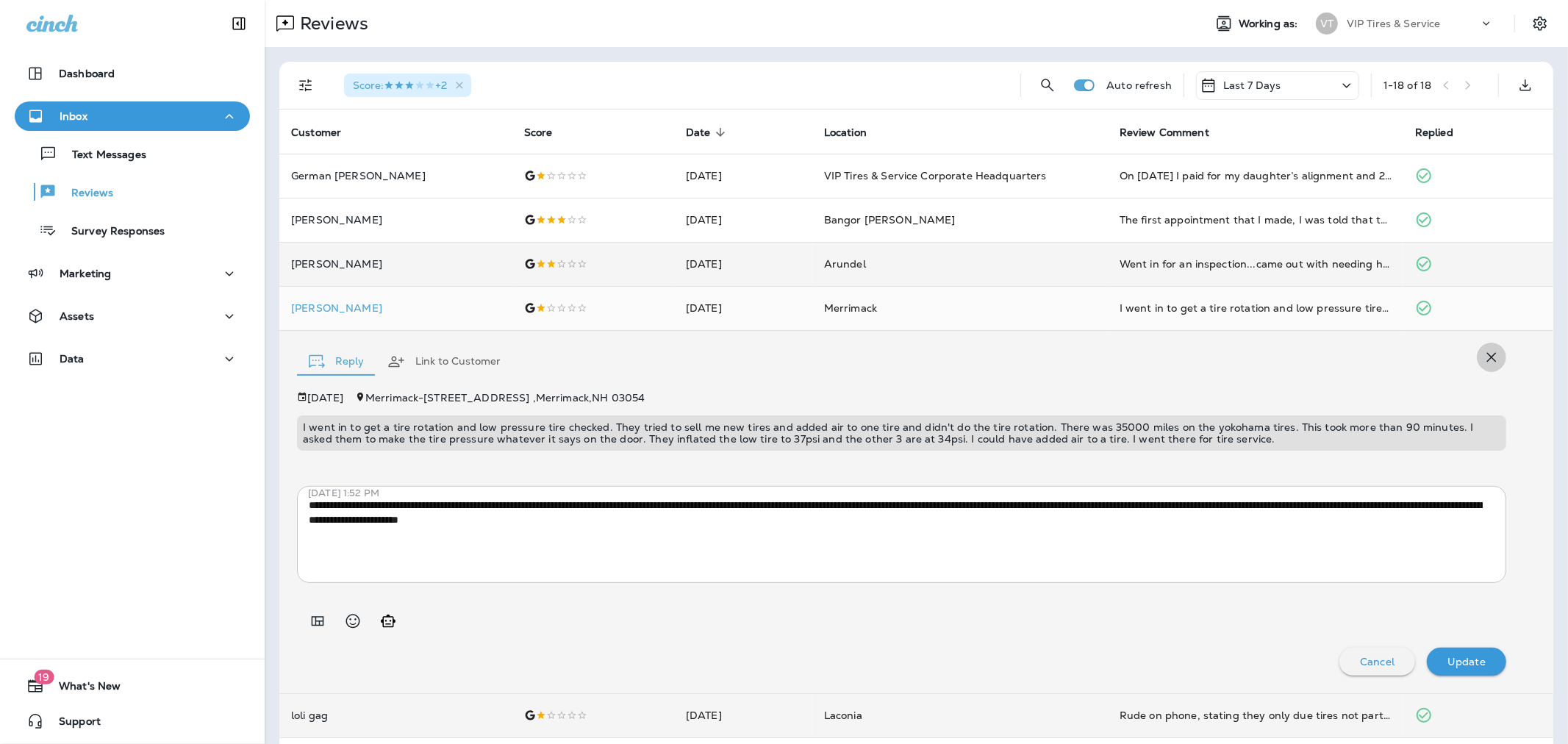
click at [1274, 355] on icon "button" at bounding box center [1492, 358] width 18 height 18
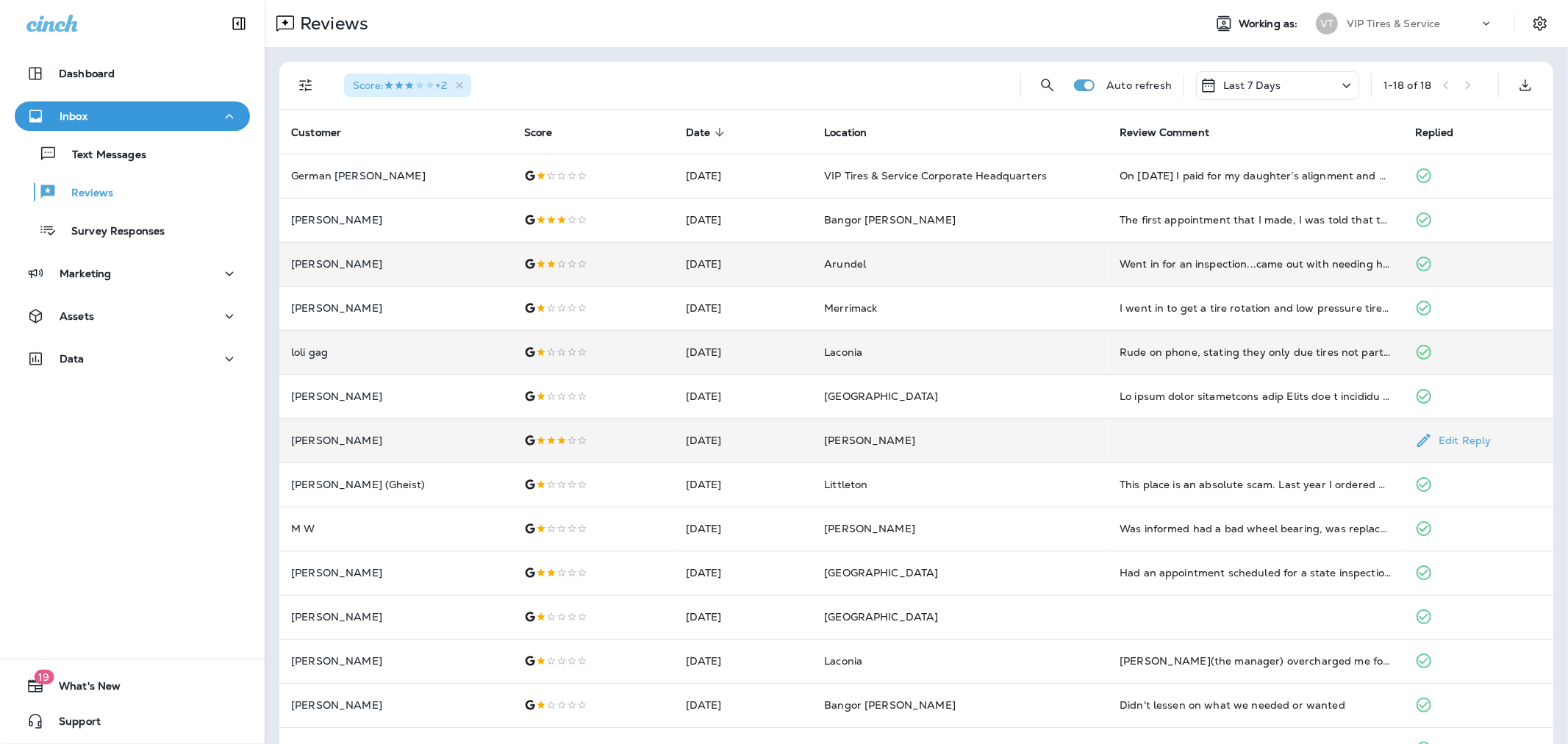
click at [424, 444] on p "[PERSON_NAME]" at bounding box center [396, 440] width 210 height 12
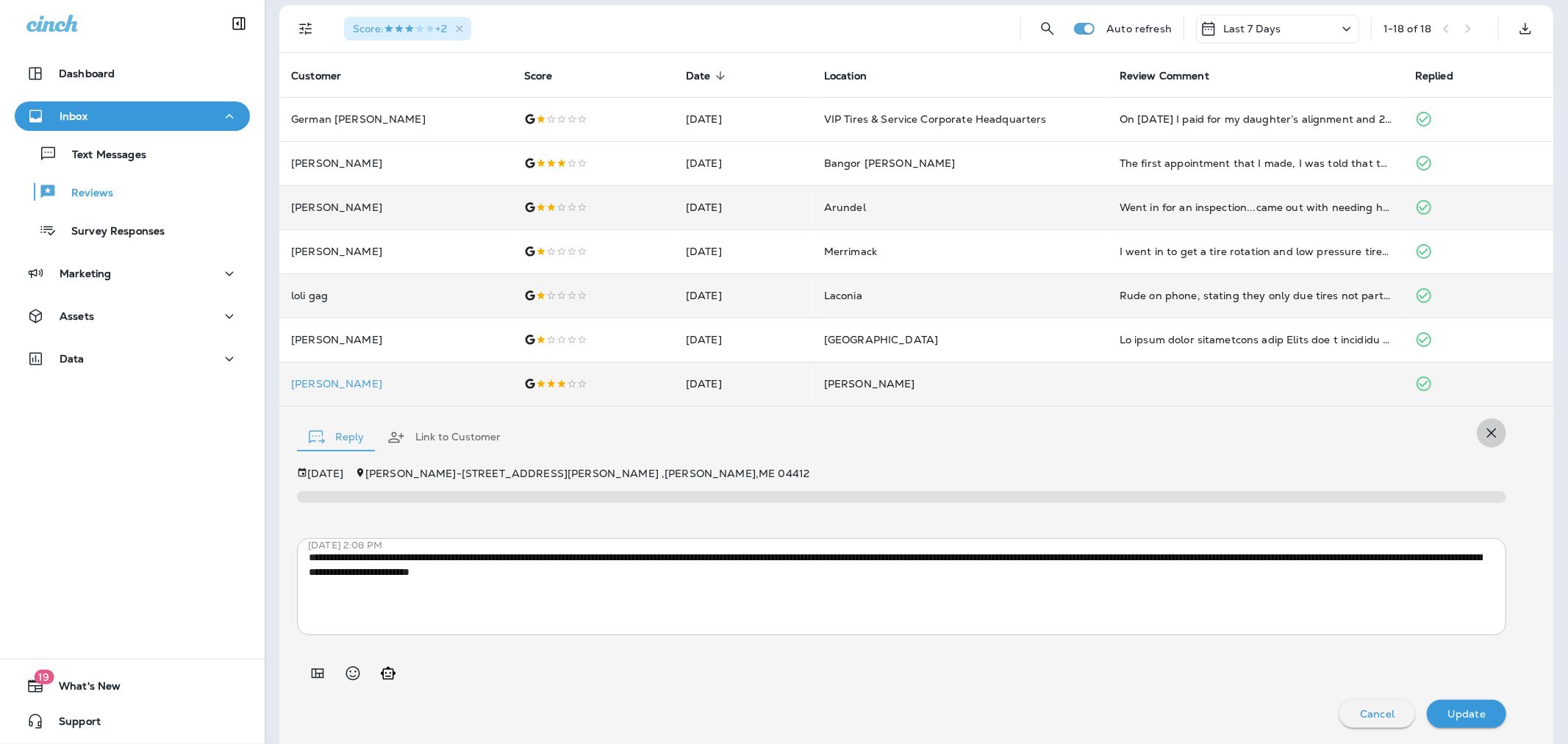
click at [1274, 428] on icon "button" at bounding box center [1492, 433] width 18 height 18
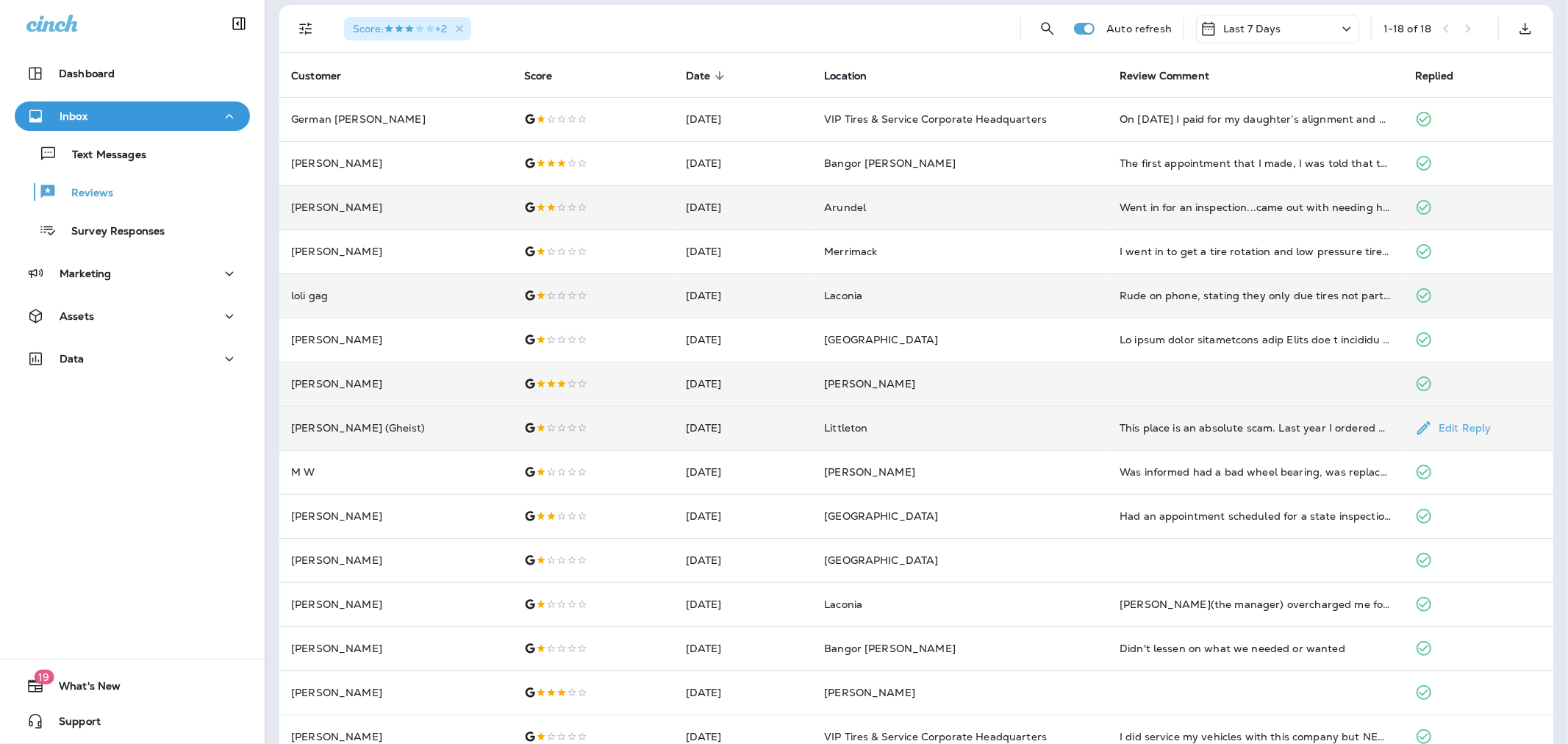
click at [421, 432] on p "[PERSON_NAME] (Gheist)" at bounding box center [396, 428] width 210 height 12
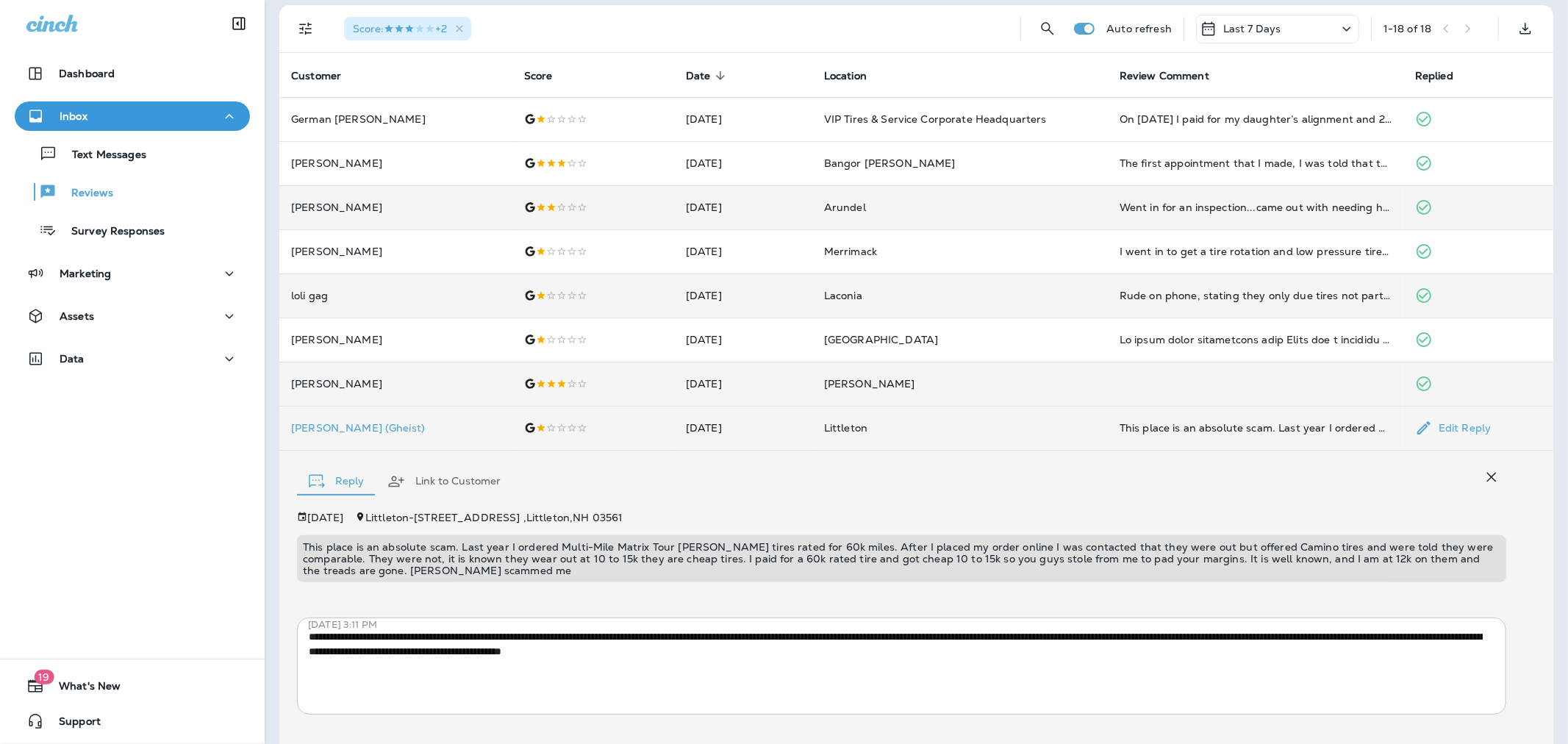
scroll to position [136, 0]
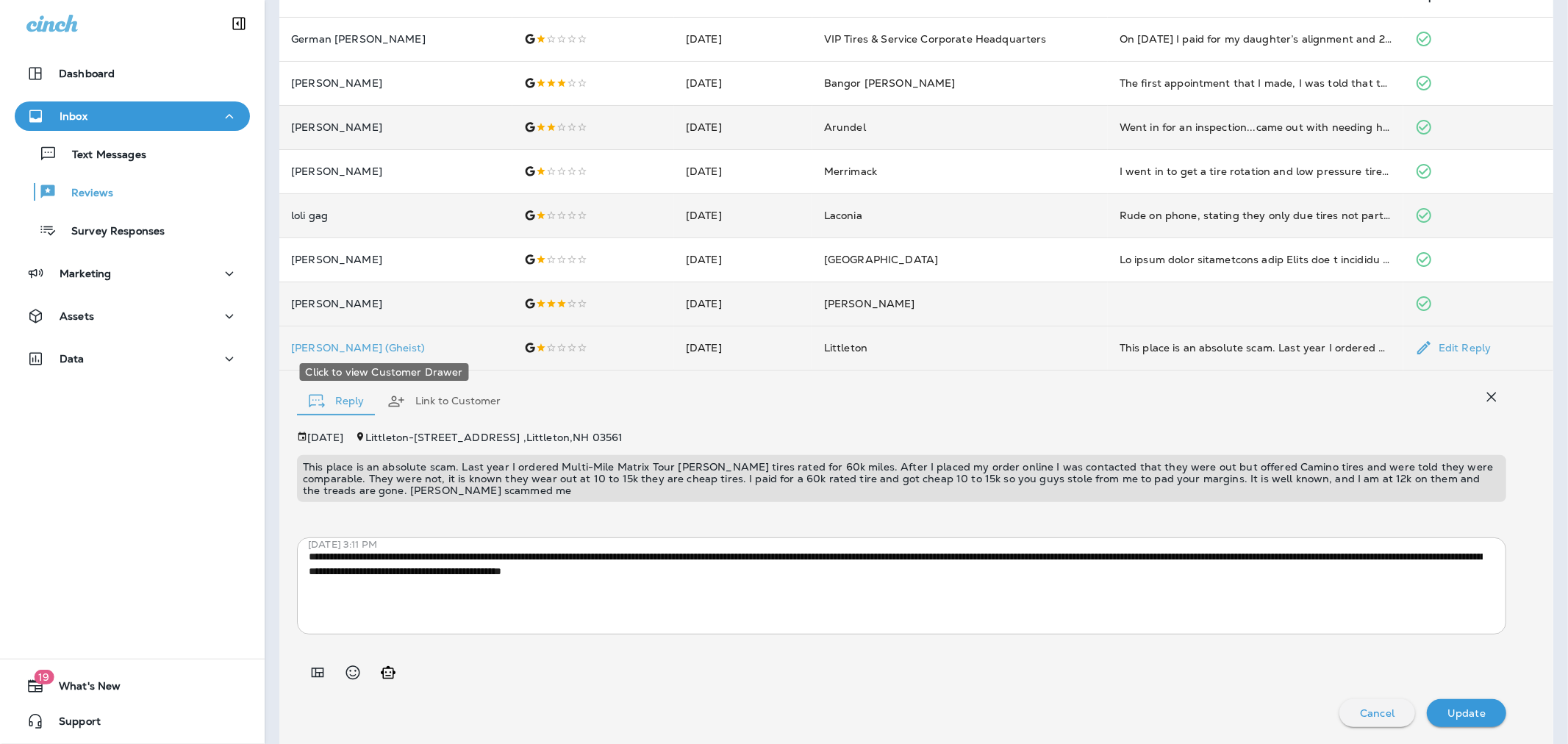
click at [335, 349] on p "[PERSON_NAME] (Gheist)" at bounding box center [396, 347] width 210 height 12
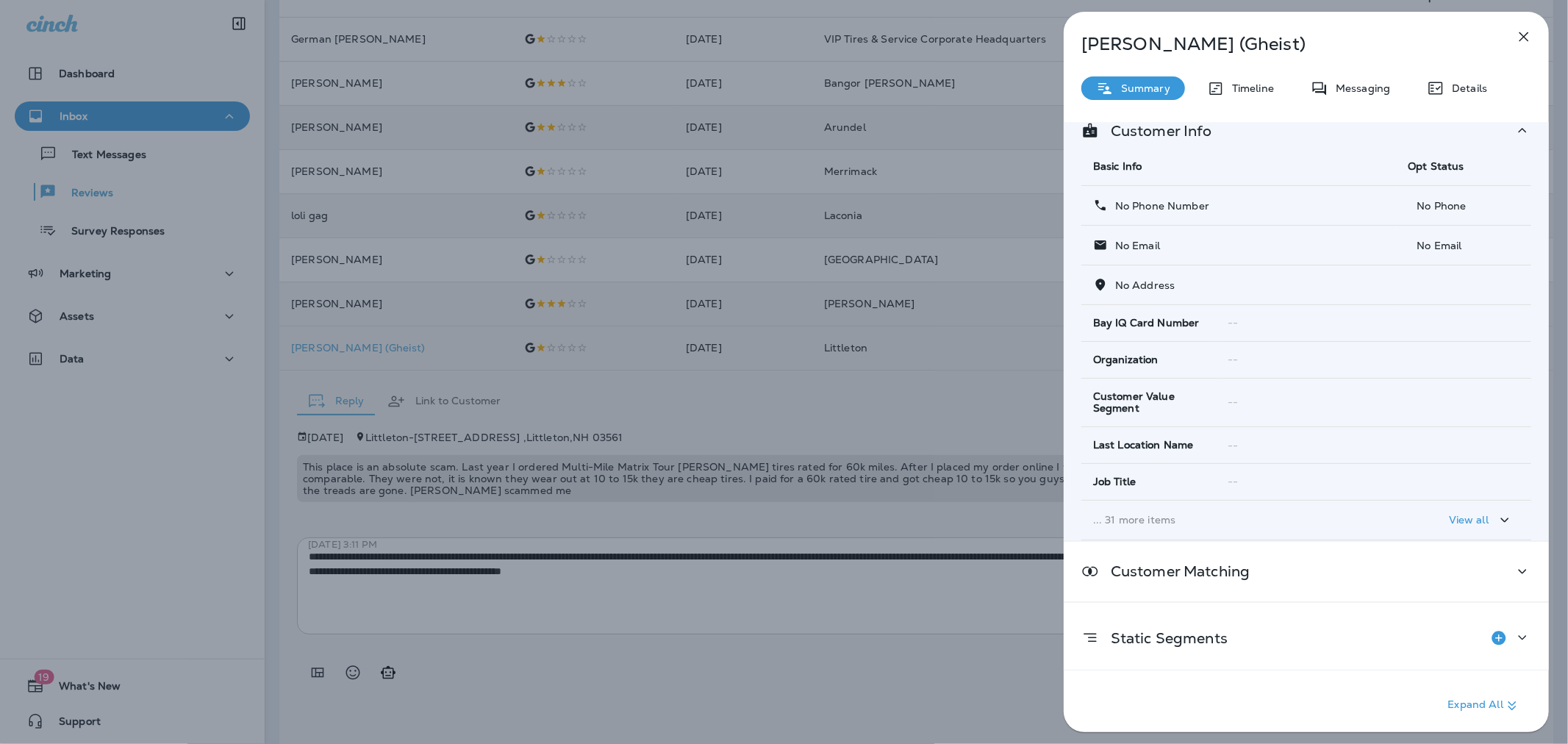
scroll to position [27, 0]
click at [738, 435] on div "[PERSON_NAME] (Gheist) Summary Timeline Messaging Details Customer Info Basic I…" at bounding box center [784, 372] width 1568 height 744
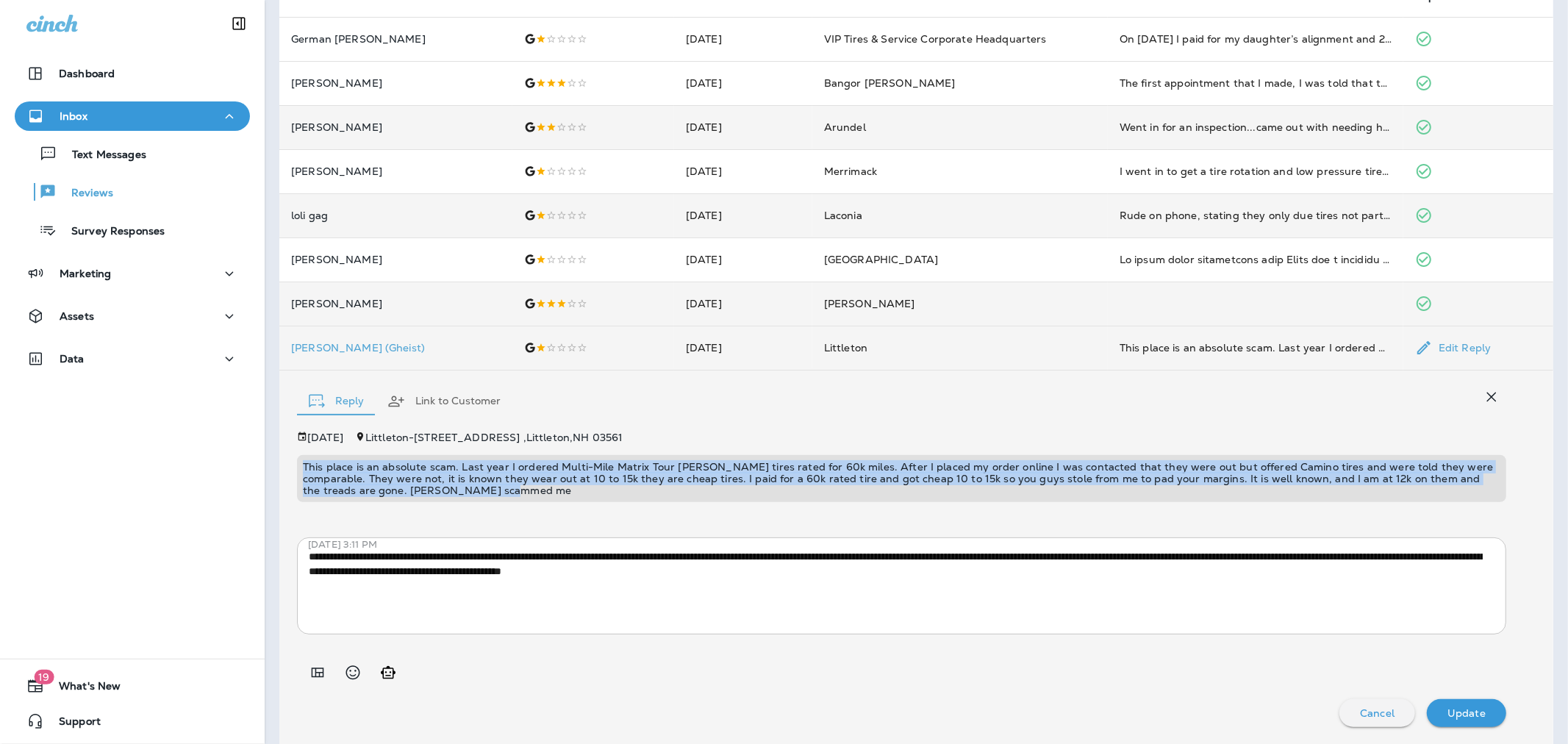
drag, startPoint x: 483, startPoint y: 487, endPoint x: 295, endPoint y: 466, distance: 189.2
click at [295, 466] on div "**********" at bounding box center [916, 557] width 1274 height 375
copy p "This place is an absolute scam. Last year I ordered Multi-Mile Matrix Tour [PER…"
